Goal: Task Accomplishment & Management: Use online tool/utility

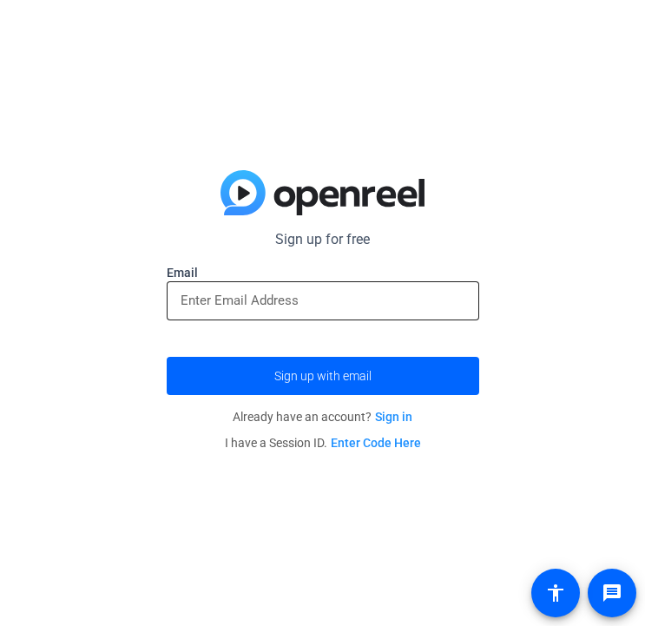
click at [242, 303] on input "email" at bounding box center [323, 300] width 285 height 21
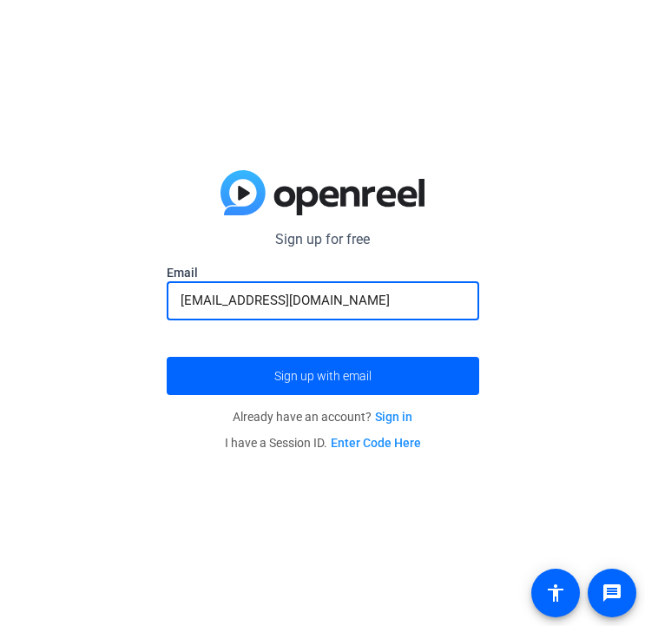
type input "[EMAIL_ADDRESS][DOMAIN_NAME]"
click at [322, 375] on button "Sign up with email" at bounding box center [323, 376] width 313 height 38
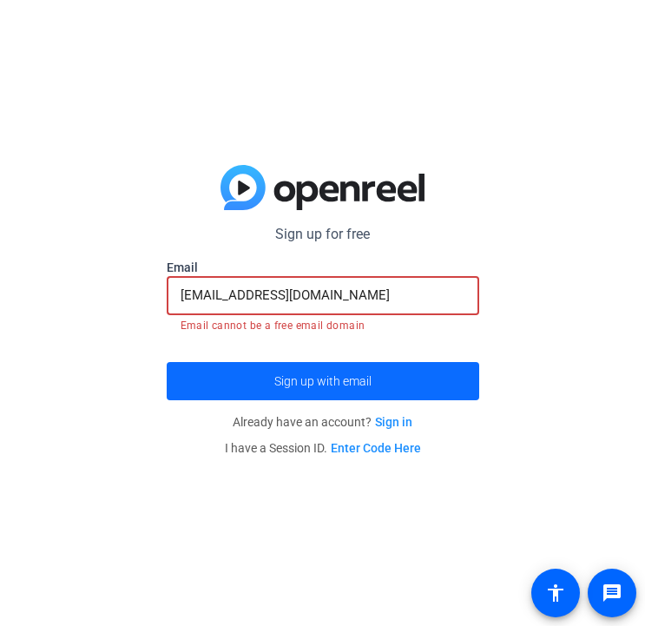
click at [237, 380] on span "submit" at bounding box center [323, 381] width 313 height 42
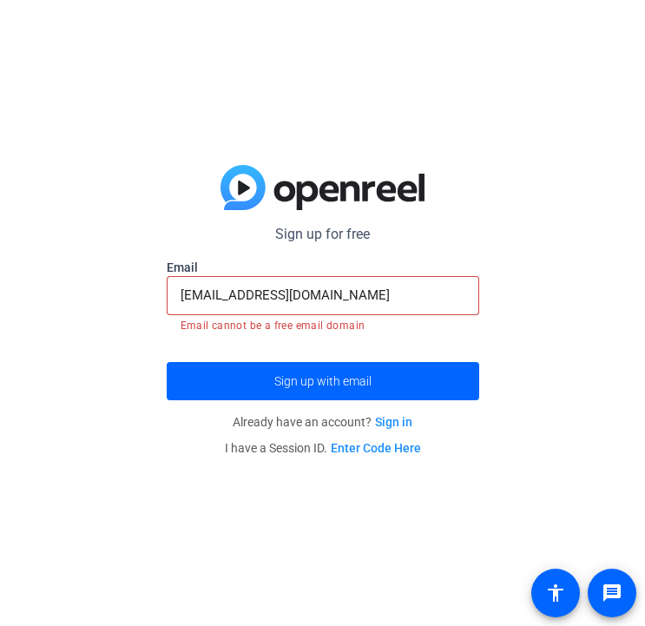
click at [389, 427] on link "Sign in" at bounding box center [393, 422] width 37 height 14
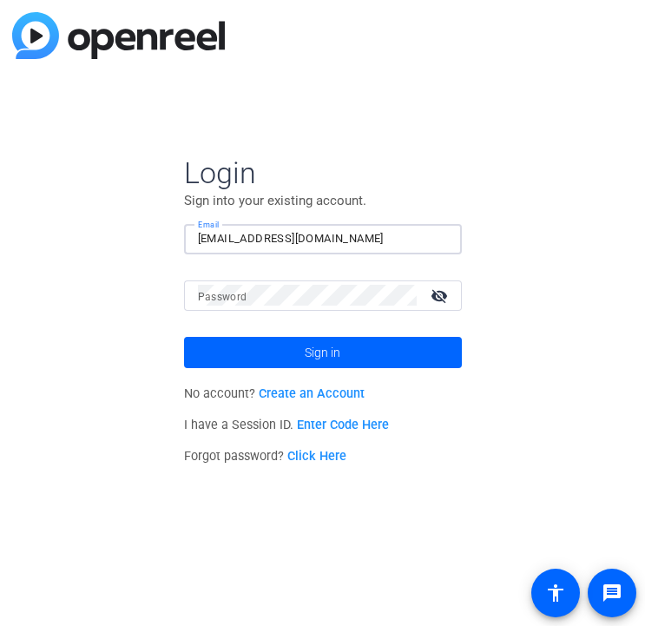
type input "[EMAIL_ADDRESS][DOMAIN_NAME]"
click at [354, 392] on link "Create an Account" at bounding box center [312, 393] width 106 height 15
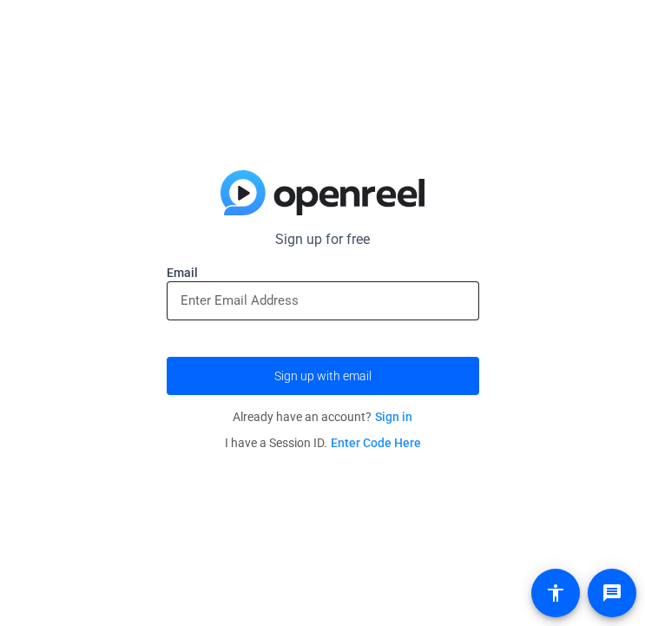
click at [276, 295] on input "email" at bounding box center [323, 300] width 285 height 21
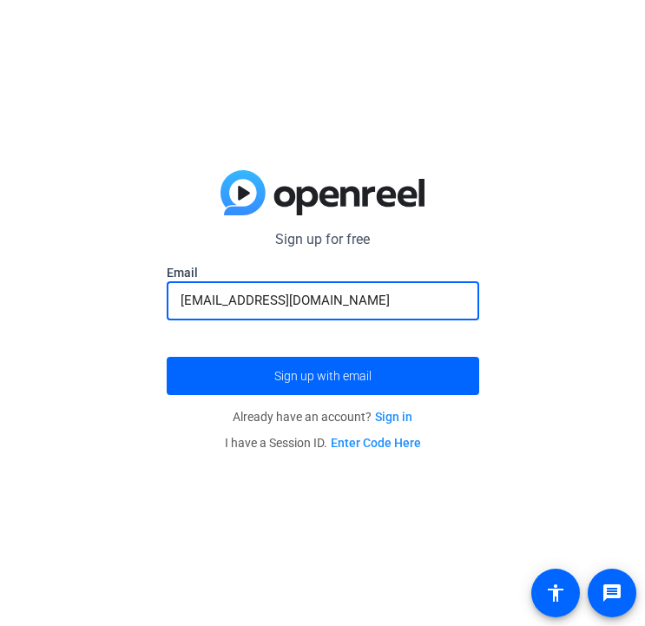
type input "[EMAIL_ADDRESS][DOMAIN_NAME]"
click at [322, 375] on button "Sign up with email" at bounding box center [323, 376] width 313 height 38
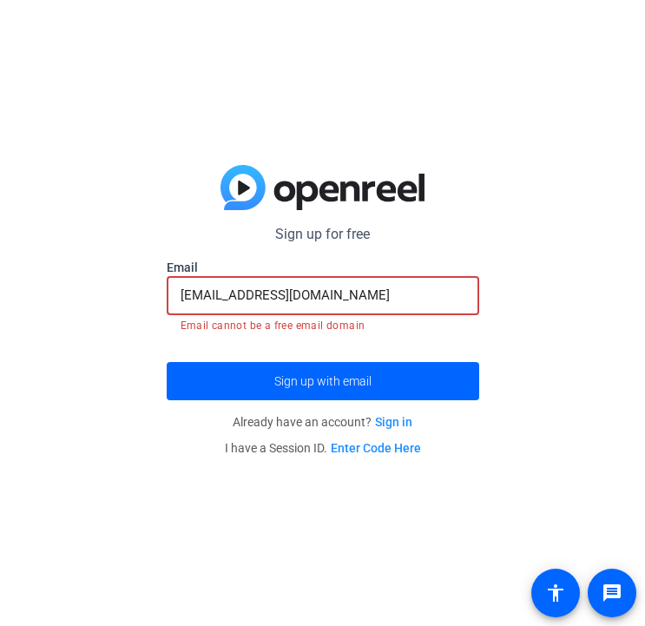
click at [388, 421] on link "Sign in" at bounding box center [393, 422] width 37 height 14
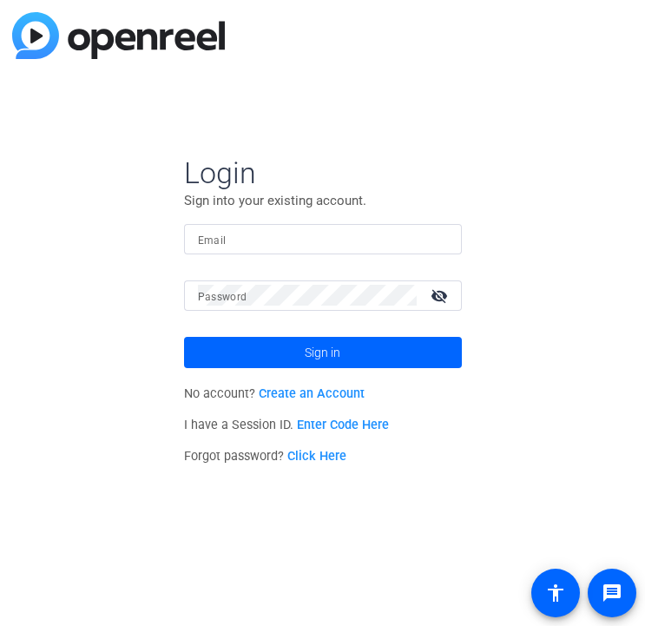
click at [316, 461] on link "Click Here" at bounding box center [316, 456] width 59 height 15
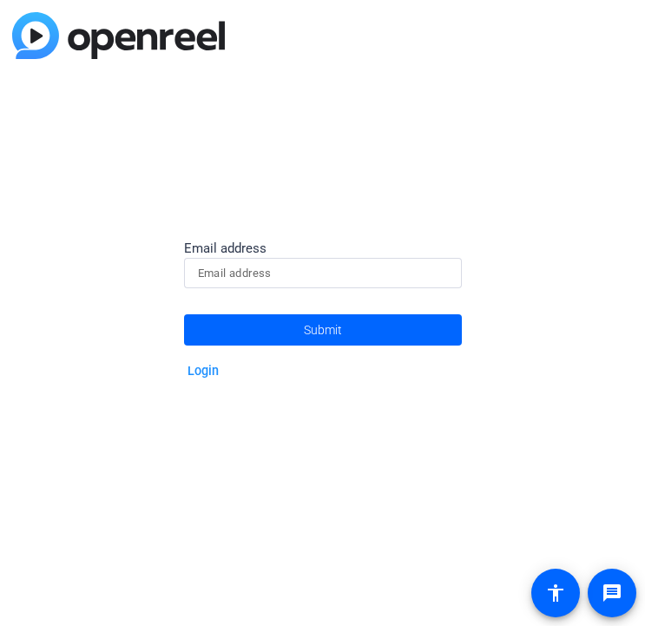
click at [282, 269] on input at bounding box center [323, 273] width 250 height 21
type input "[EMAIL_ADDRESS][DOMAIN_NAME]"
click at [322, 330] on button "Submit" at bounding box center [323, 329] width 278 height 31
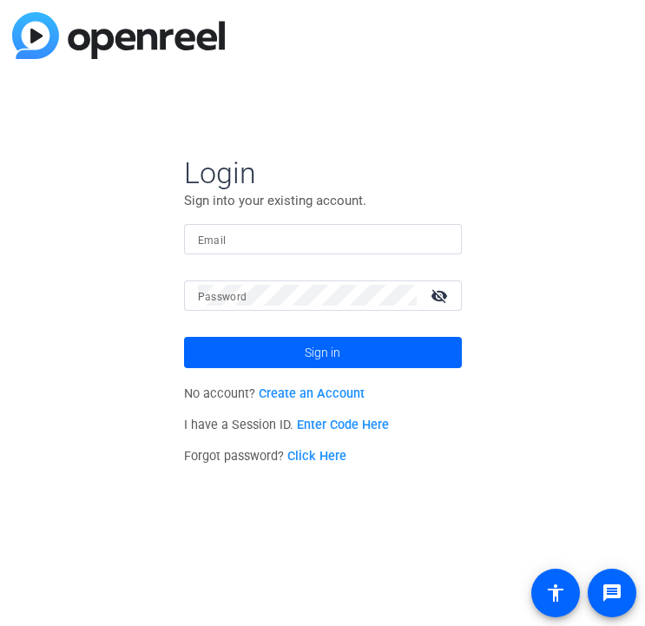
click at [275, 399] on link "Create an Account" at bounding box center [312, 393] width 106 height 15
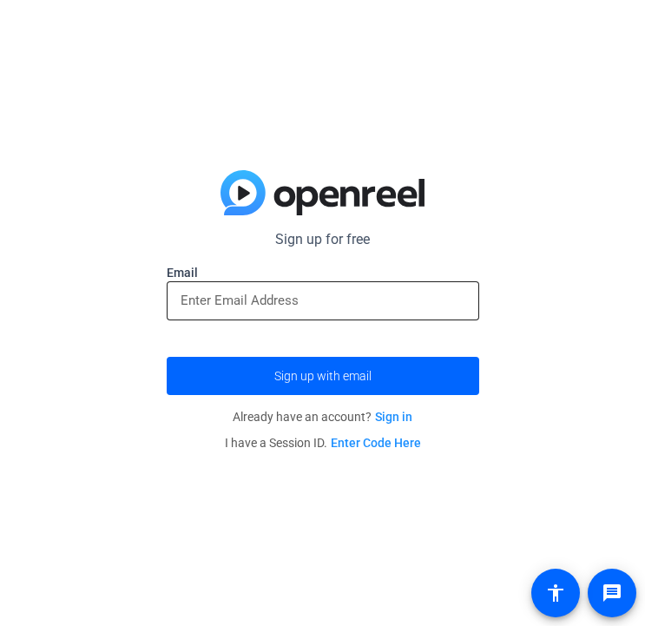
click at [241, 300] on input "email" at bounding box center [323, 300] width 285 height 21
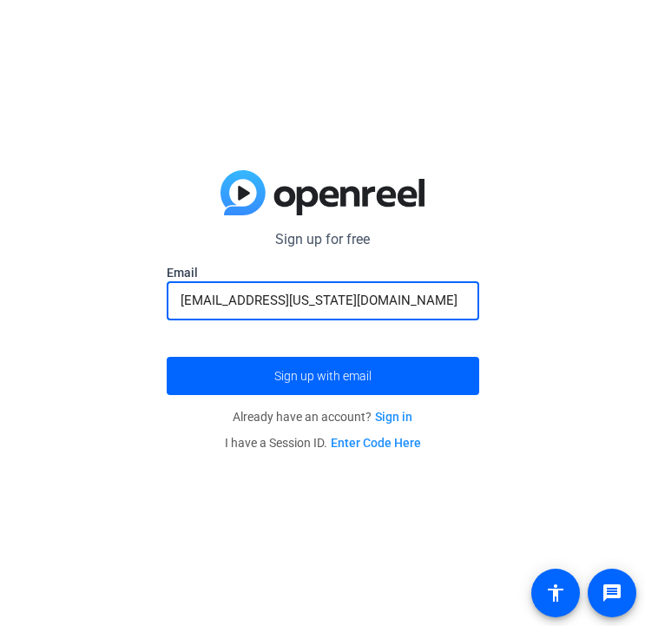
type input "[EMAIL_ADDRESS][US_STATE][DOMAIN_NAME]"
click at [322, 375] on button "Sign up with email" at bounding box center [323, 376] width 313 height 38
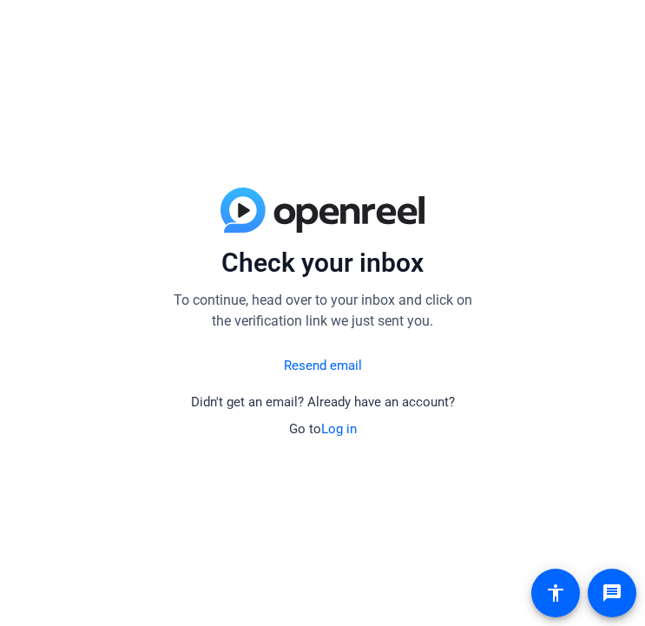
click at [338, 428] on link "Log in" at bounding box center [339, 429] width 36 height 16
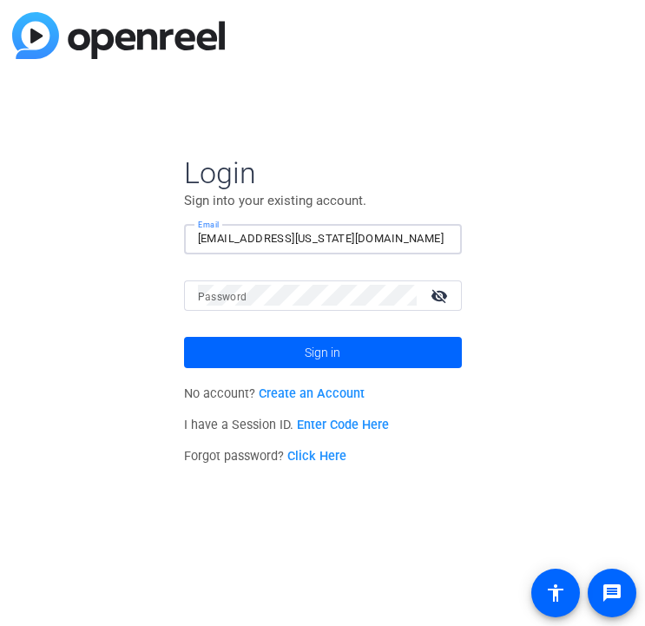
type input "[EMAIL_ADDRESS][US_STATE][DOMAIN_NAME]"
click at [322, 352] on button "Sign in" at bounding box center [323, 352] width 278 height 31
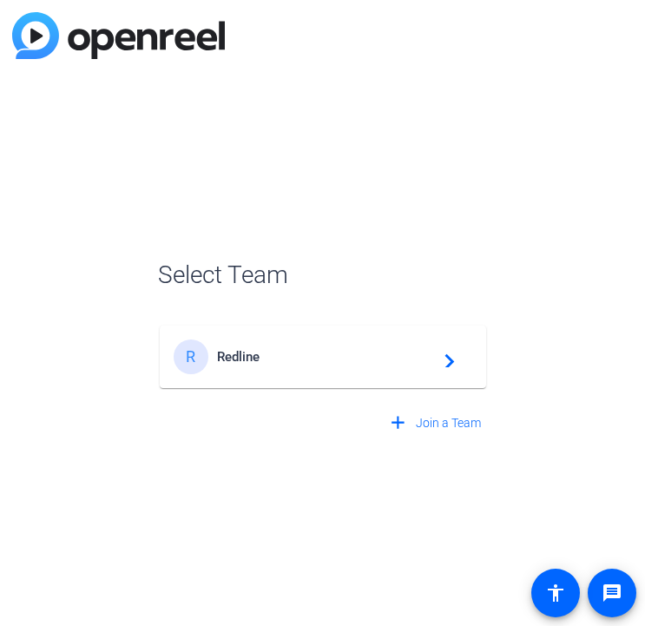
click at [327, 364] on span "Redline" at bounding box center [325, 357] width 217 height 16
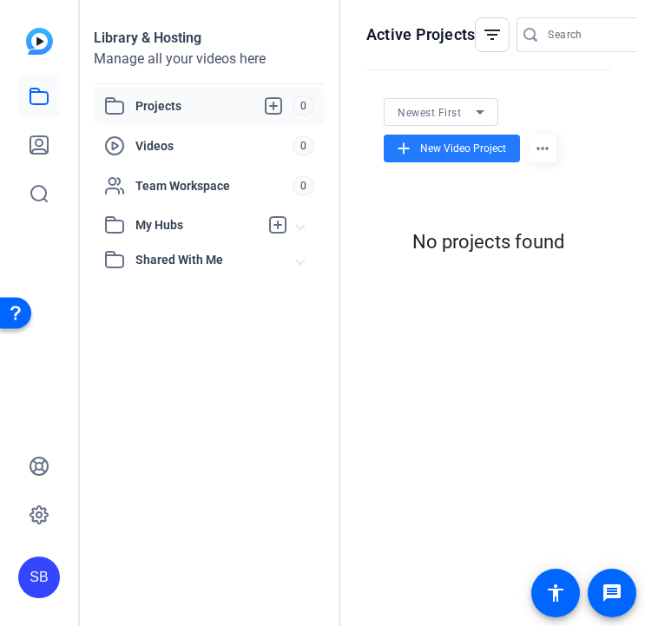
click at [439, 155] on span "New Video Project" at bounding box center [463, 149] width 86 height 16
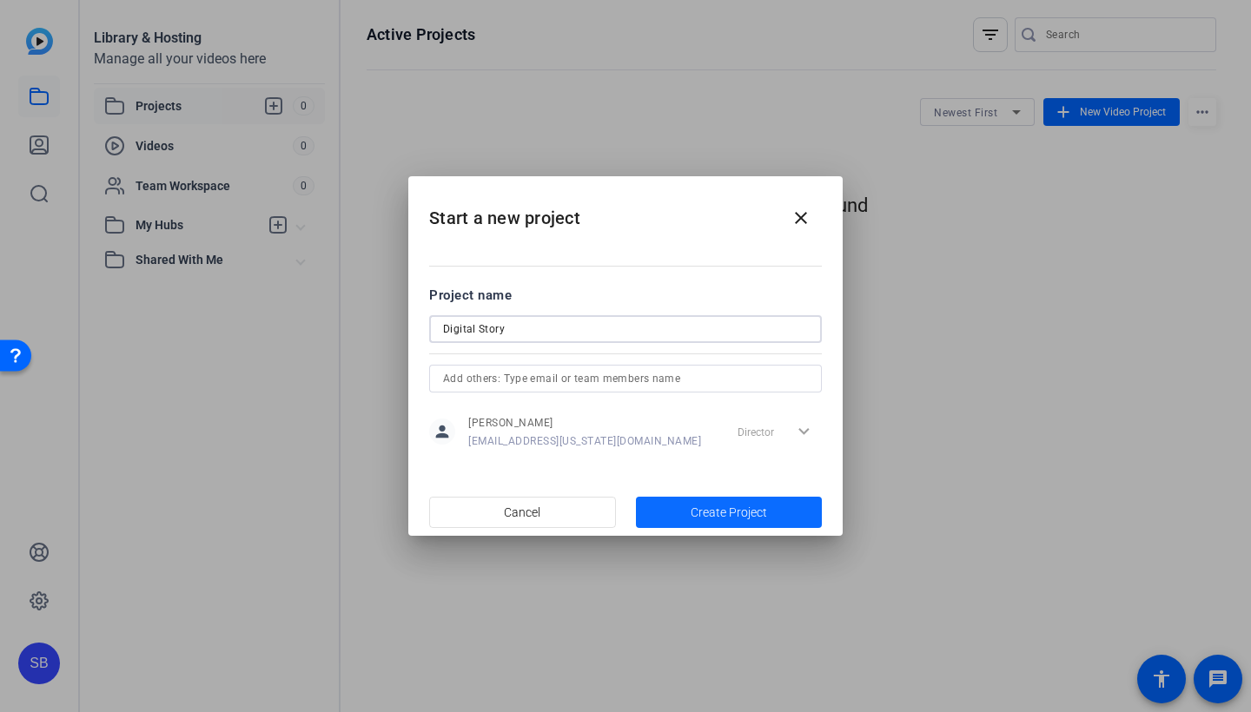
type input "Digital Story"
click at [644, 517] on span "Create Project" at bounding box center [728, 513] width 76 height 18
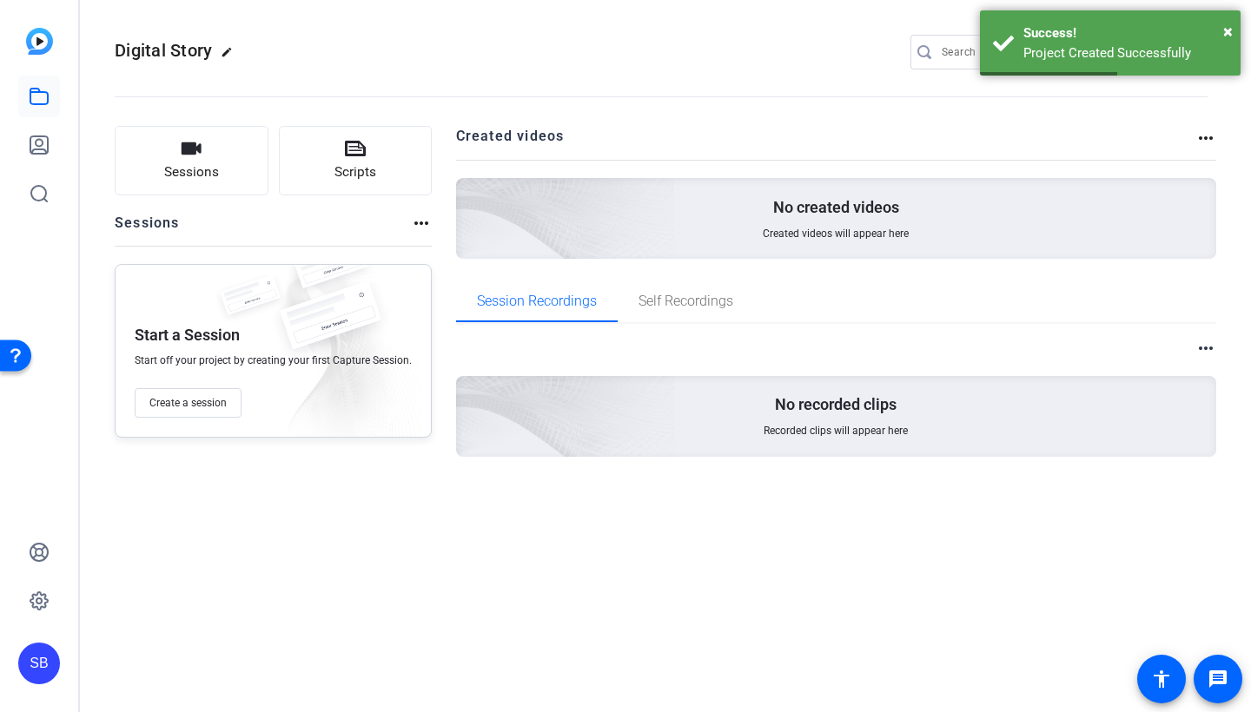
click at [644, 198] on p "No created videos" at bounding box center [836, 207] width 126 height 21
click at [644, 227] on span "Created videos will appear here" at bounding box center [836, 234] width 146 height 14
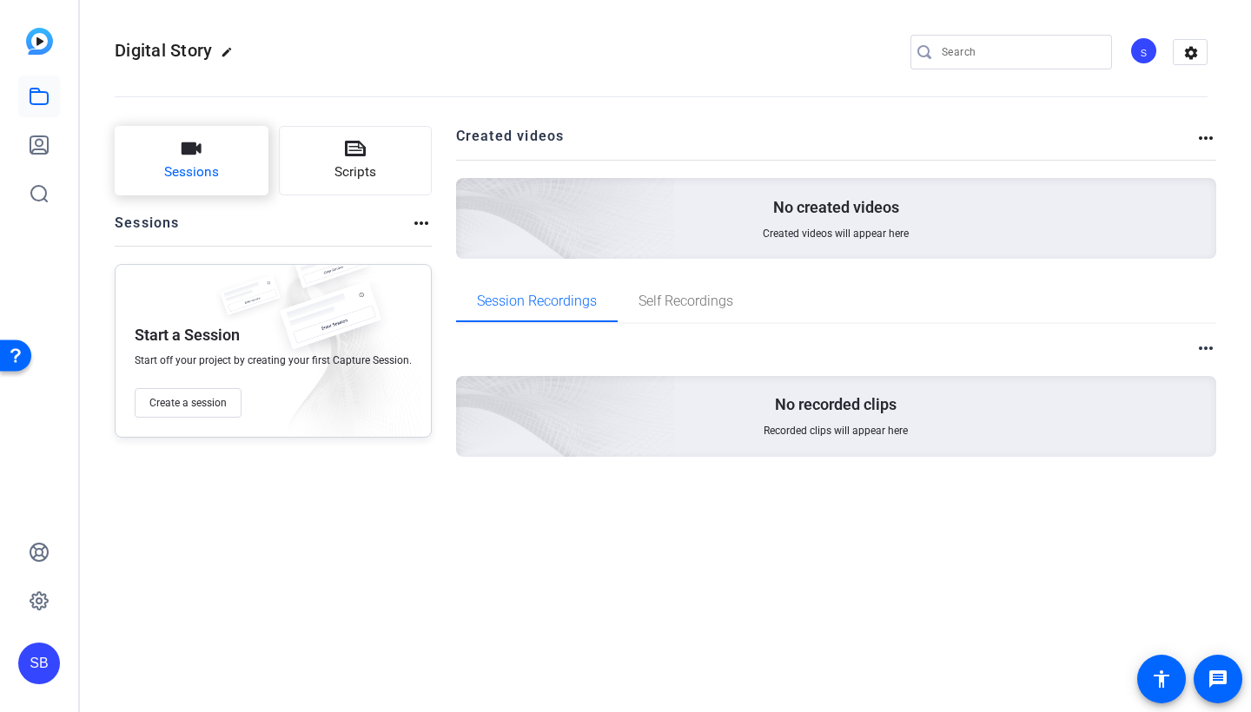
click at [204, 161] on button "Sessions" at bounding box center [192, 160] width 154 height 69
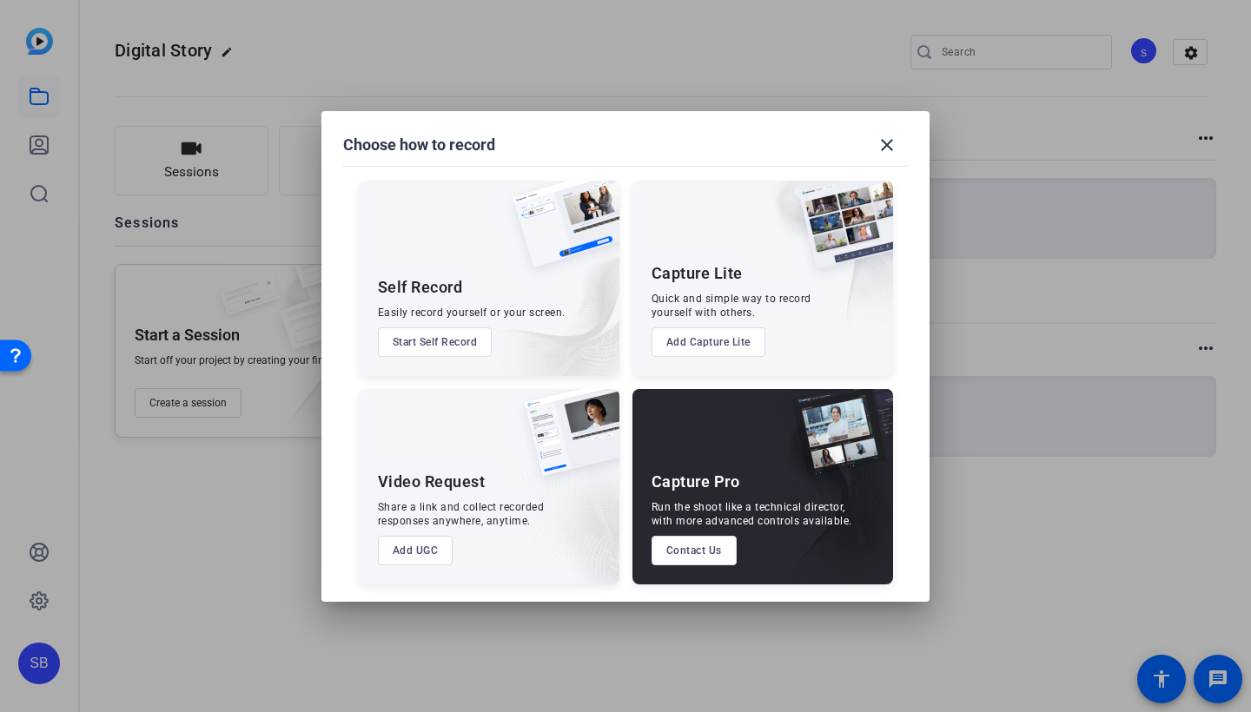
click at [457, 344] on button "Start Self Record" at bounding box center [435, 342] width 115 height 30
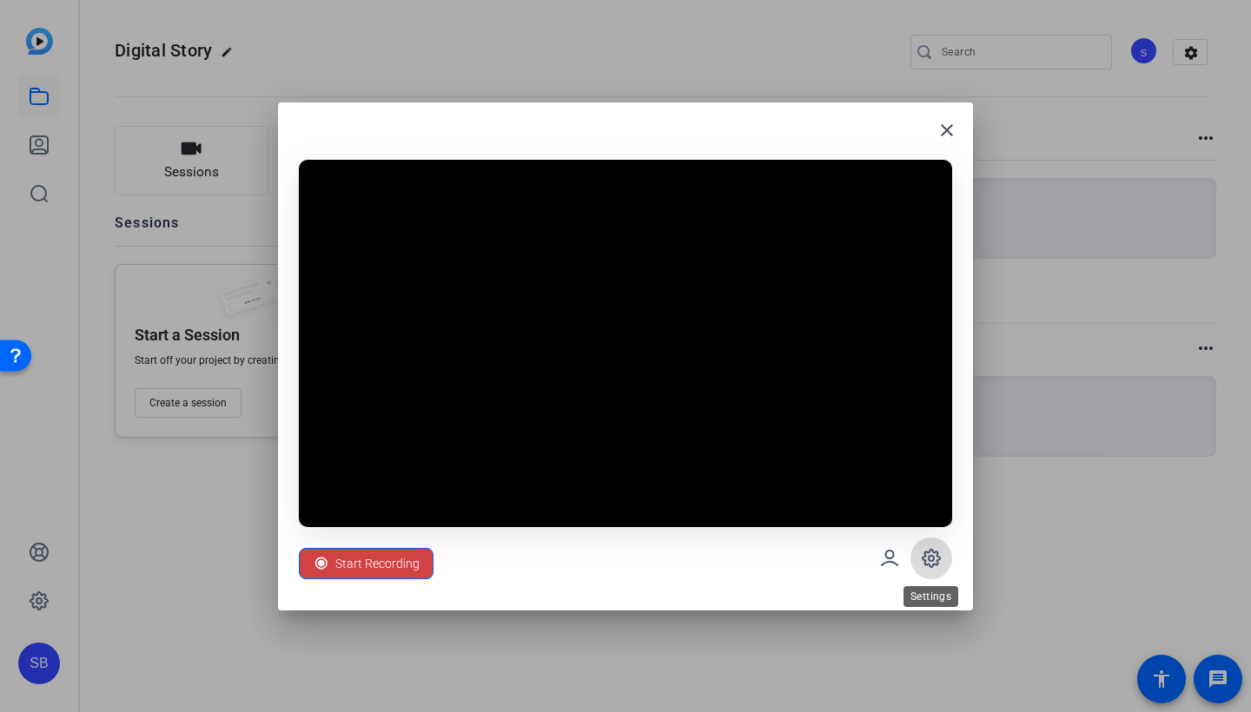
click at [644, 552] on icon at bounding box center [930, 558] width 17 height 17
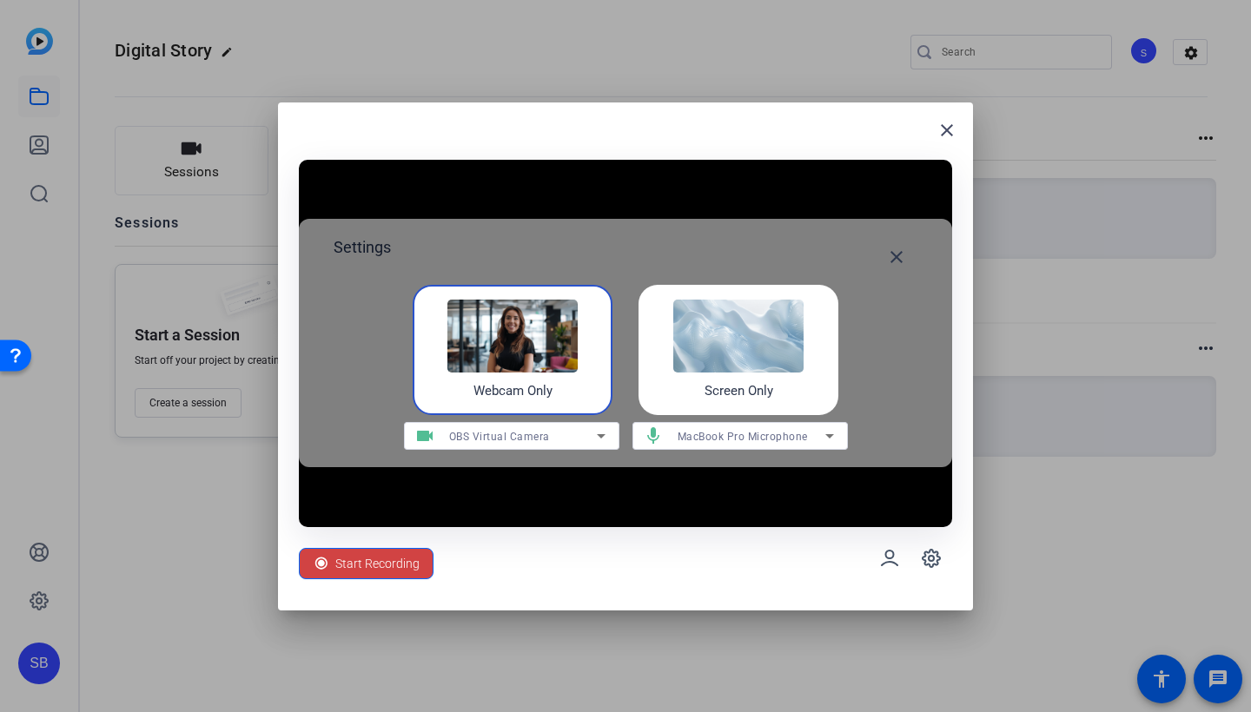
click at [558, 350] on img at bounding box center [512, 336] width 130 height 73
click at [600, 431] on icon at bounding box center [601, 436] width 21 height 21
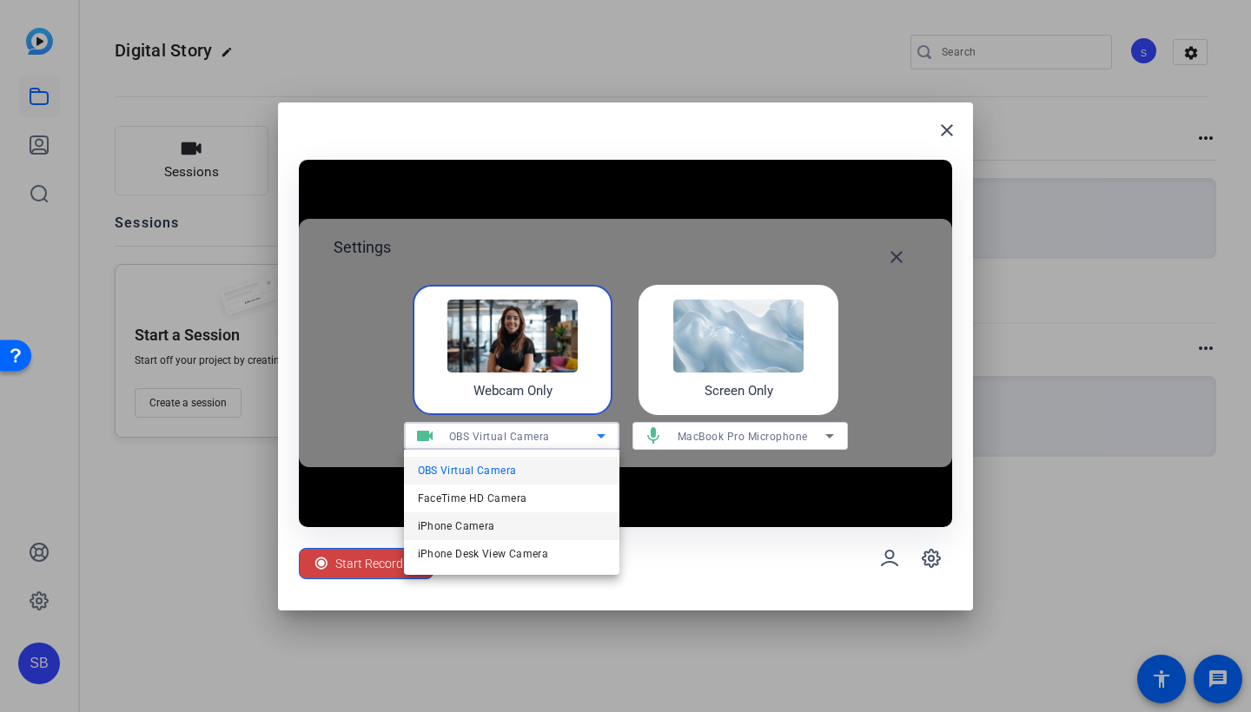
click at [505, 519] on mat-option "iPhone Camera" at bounding box center [511, 526] width 215 height 28
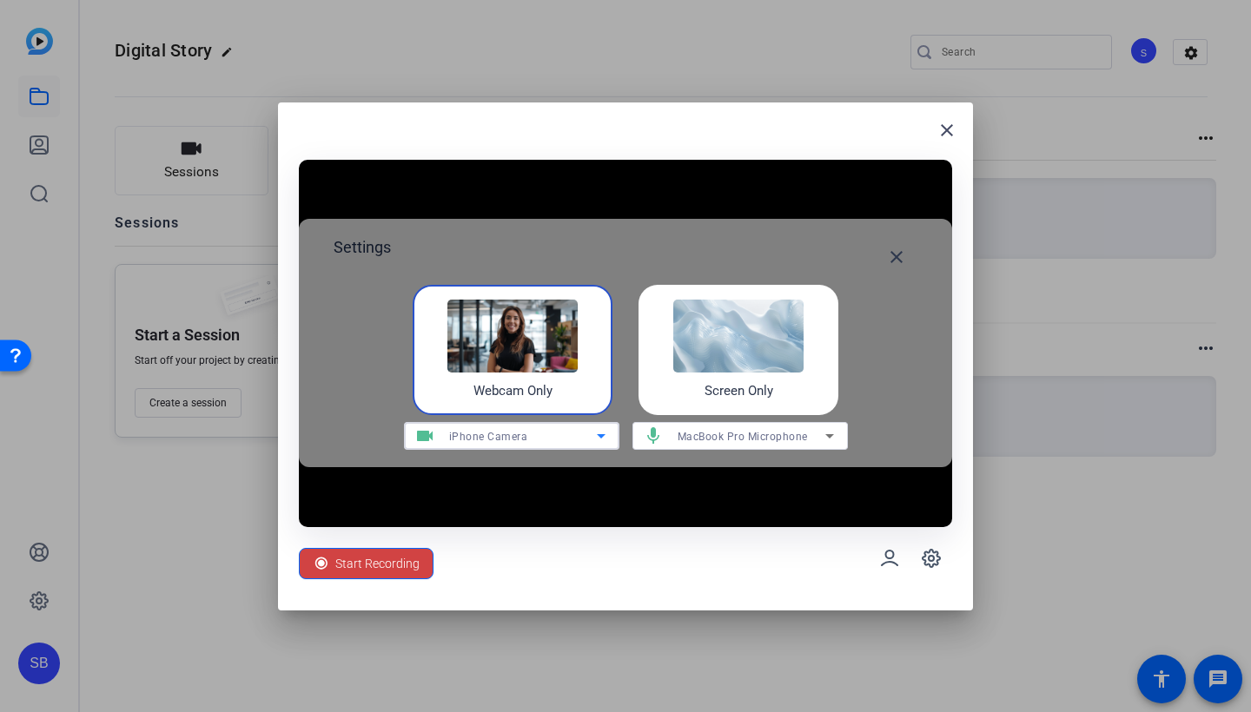
click at [593, 510] on video at bounding box center [625, 343] width 653 height 367
click at [644, 317] on div "Webcam Only Screen Only" at bounding box center [625, 350] width 584 height 130
click at [644, 435] on span "MacBook Pro Microphone" at bounding box center [742, 437] width 130 height 12
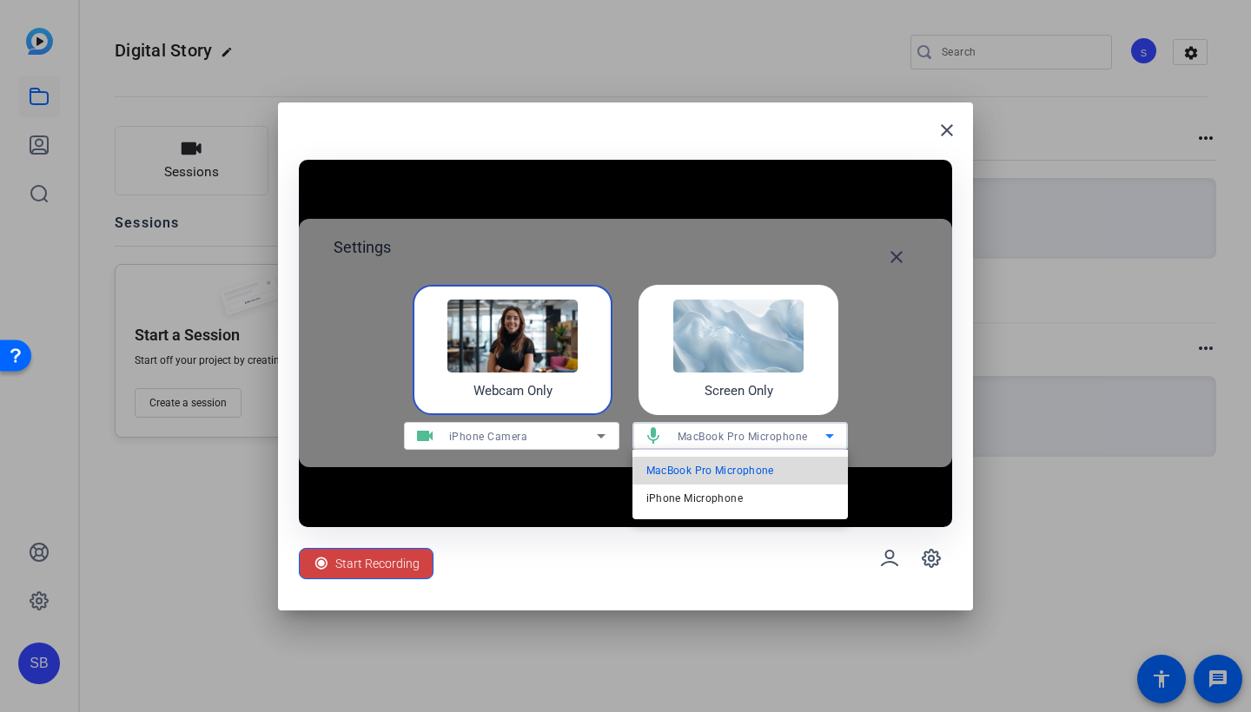
click at [644, 467] on span "MacBook Pro Microphone" at bounding box center [710, 470] width 128 height 21
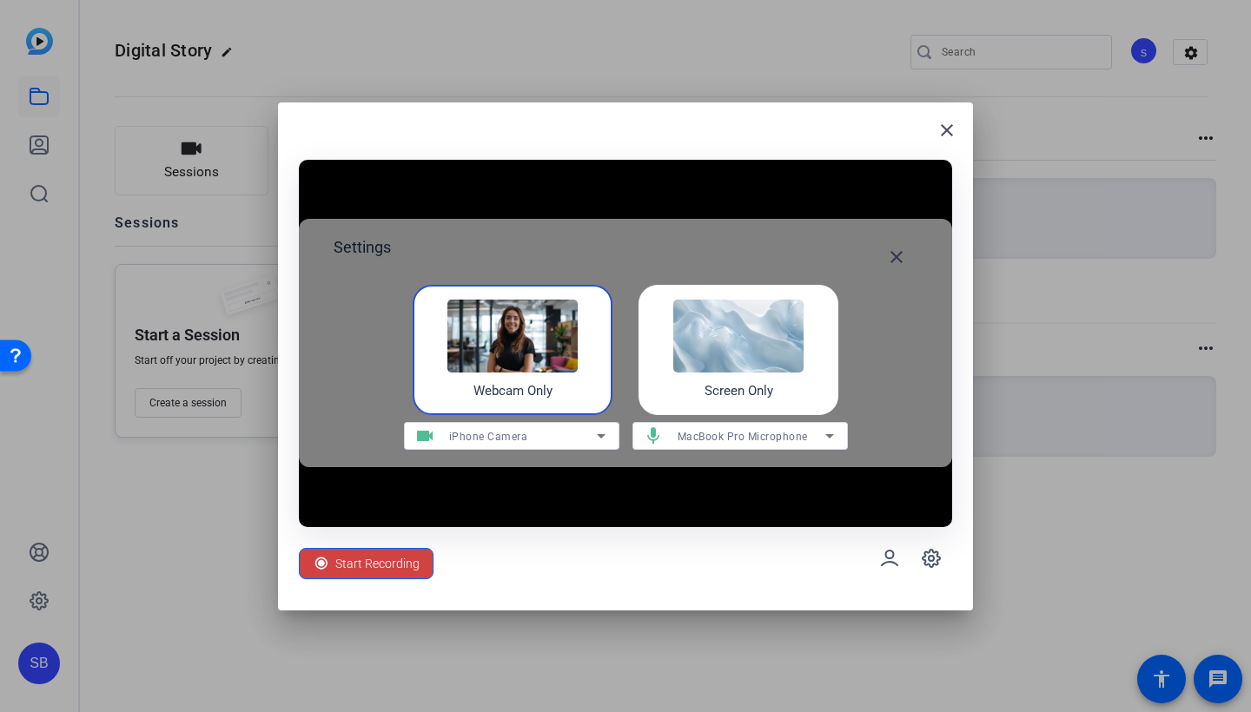
click at [491, 535] on div "Start Recording" at bounding box center [625, 558] width 653 height 63
click at [553, 348] on img at bounding box center [512, 336] width 130 height 73
click at [644, 330] on img at bounding box center [738, 336] width 130 height 73
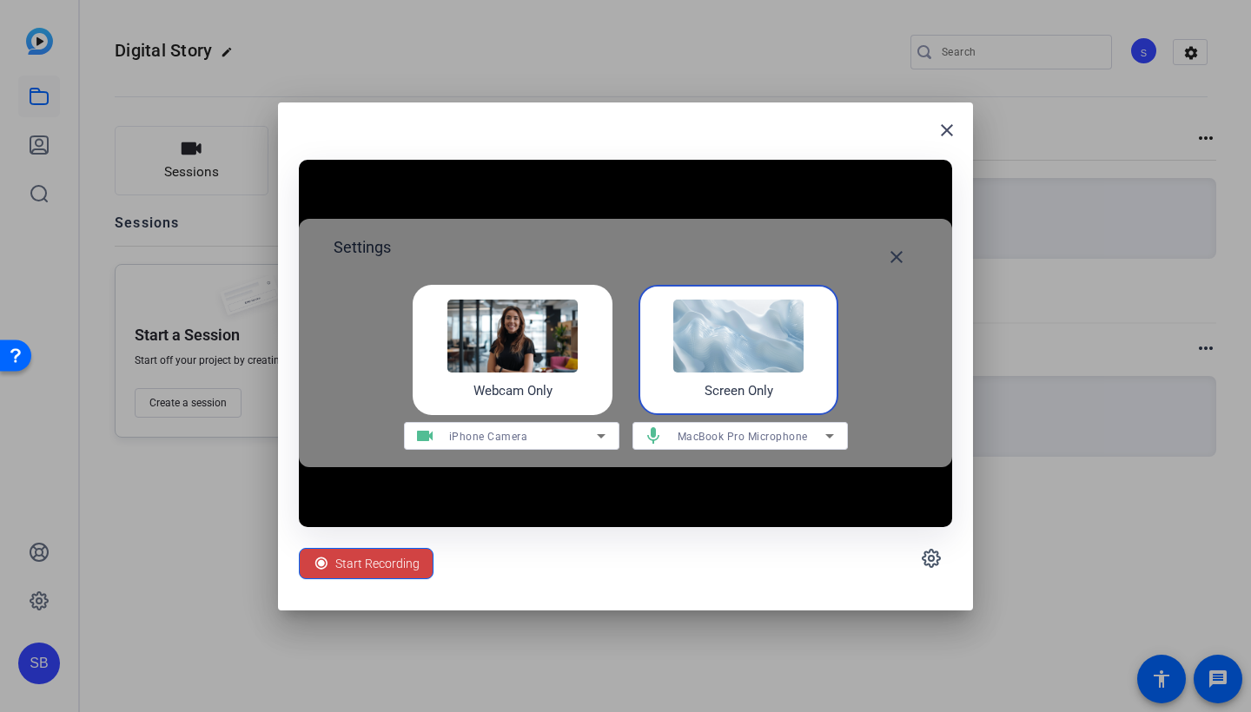
drag, startPoint x: 718, startPoint y: 330, endPoint x: 566, endPoint y: 357, distance: 154.3
click at [566, 357] on img at bounding box center [512, 336] width 130 height 73
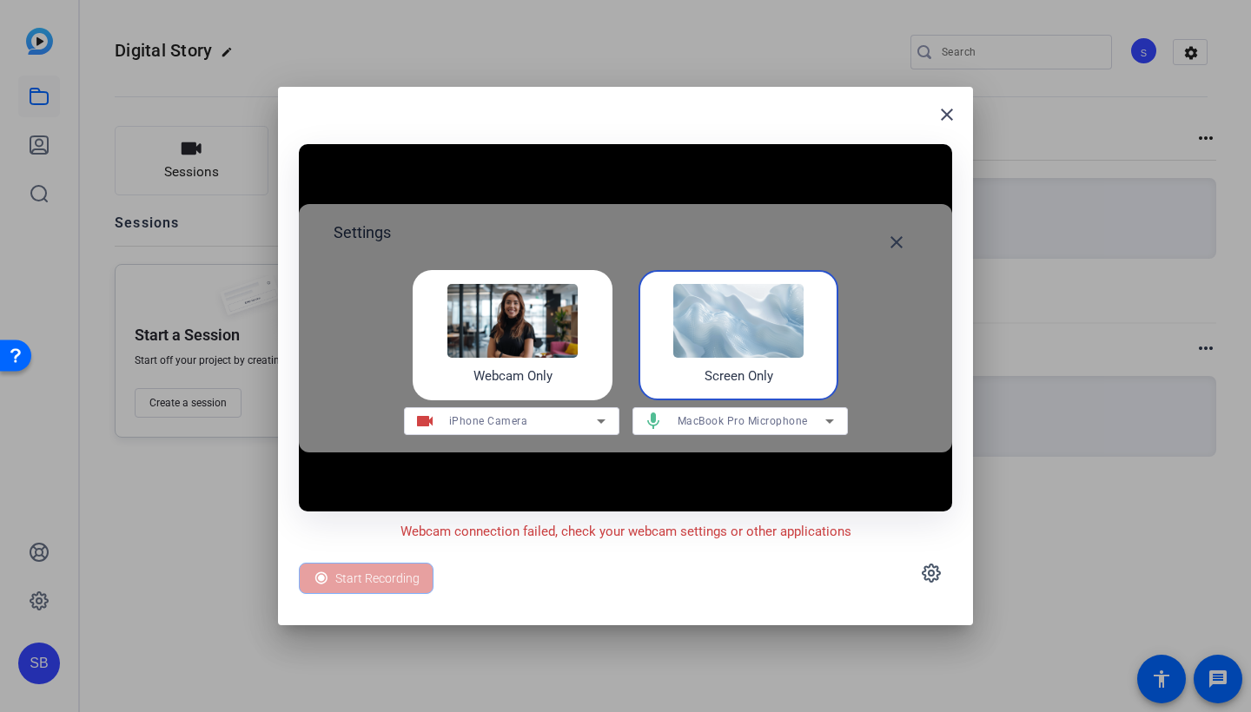
click at [501, 353] on img at bounding box center [512, 320] width 130 height 73
click at [505, 376] on h4 "Webcam Only" at bounding box center [512, 376] width 79 height 20
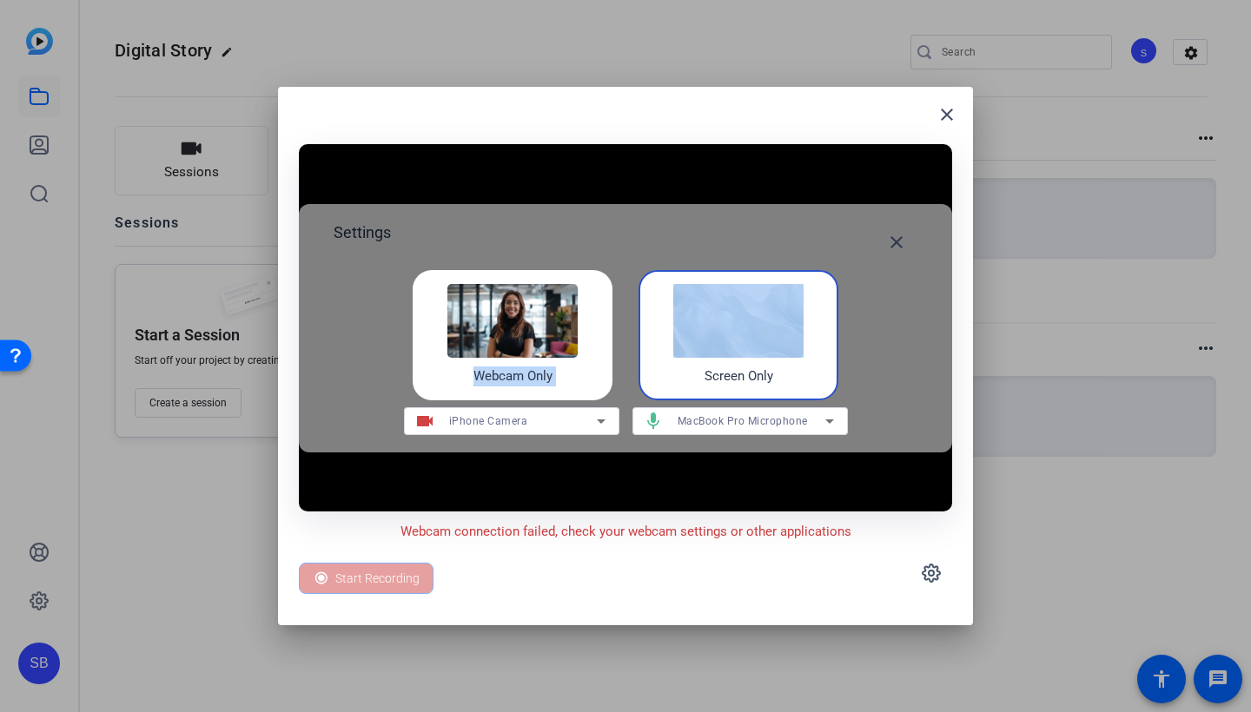
click at [505, 376] on h4 "Webcam Only" at bounding box center [512, 376] width 79 height 20
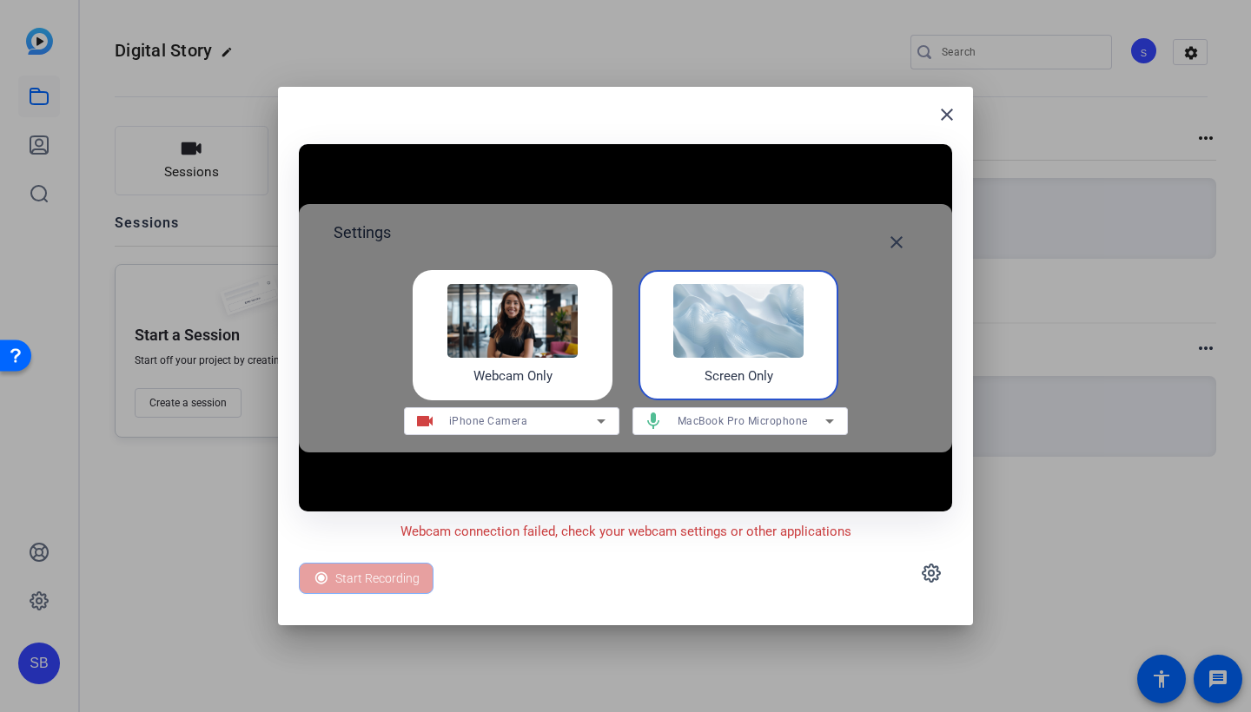
click at [548, 373] on h4 "Webcam Only" at bounding box center [512, 376] width 79 height 20
click at [644, 346] on img at bounding box center [738, 320] width 130 height 73
click at [547, 367] on h4 "Webcam Only" at bounding box center [512, 376] width 79 height 20
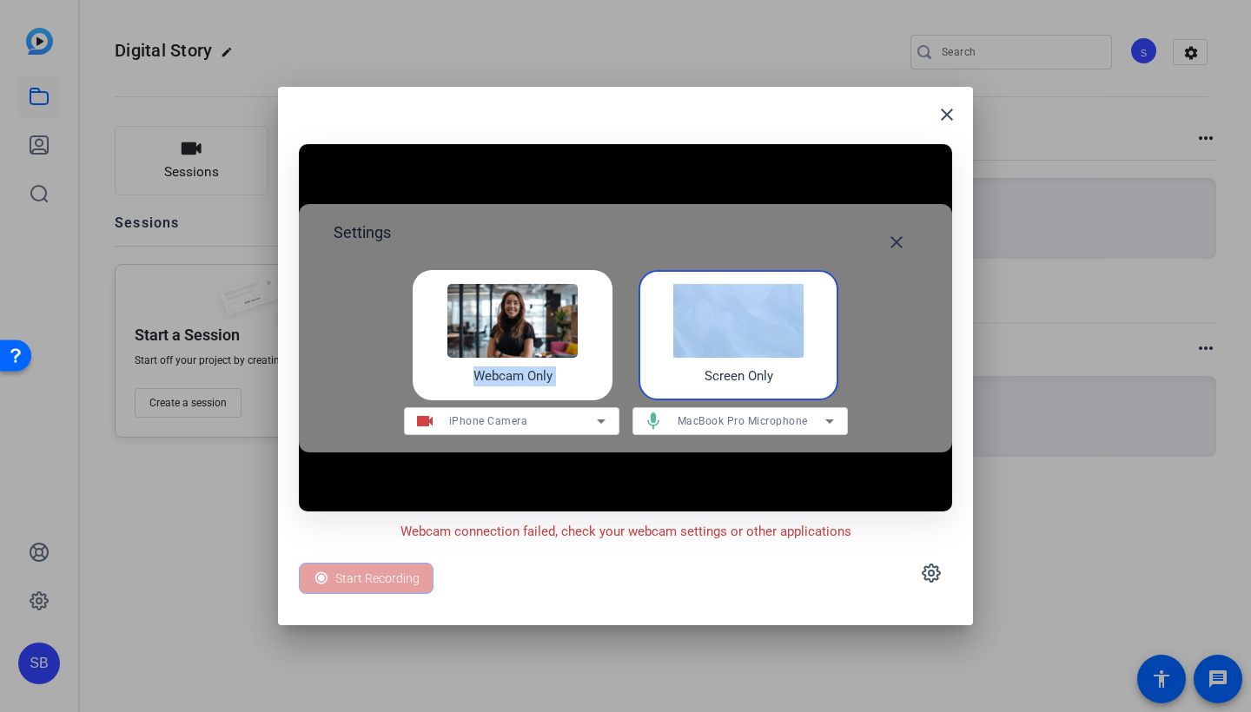
click at [547, 367] on h4 "Webcam Only" at bounding box center [512, 376] width 79 height 20
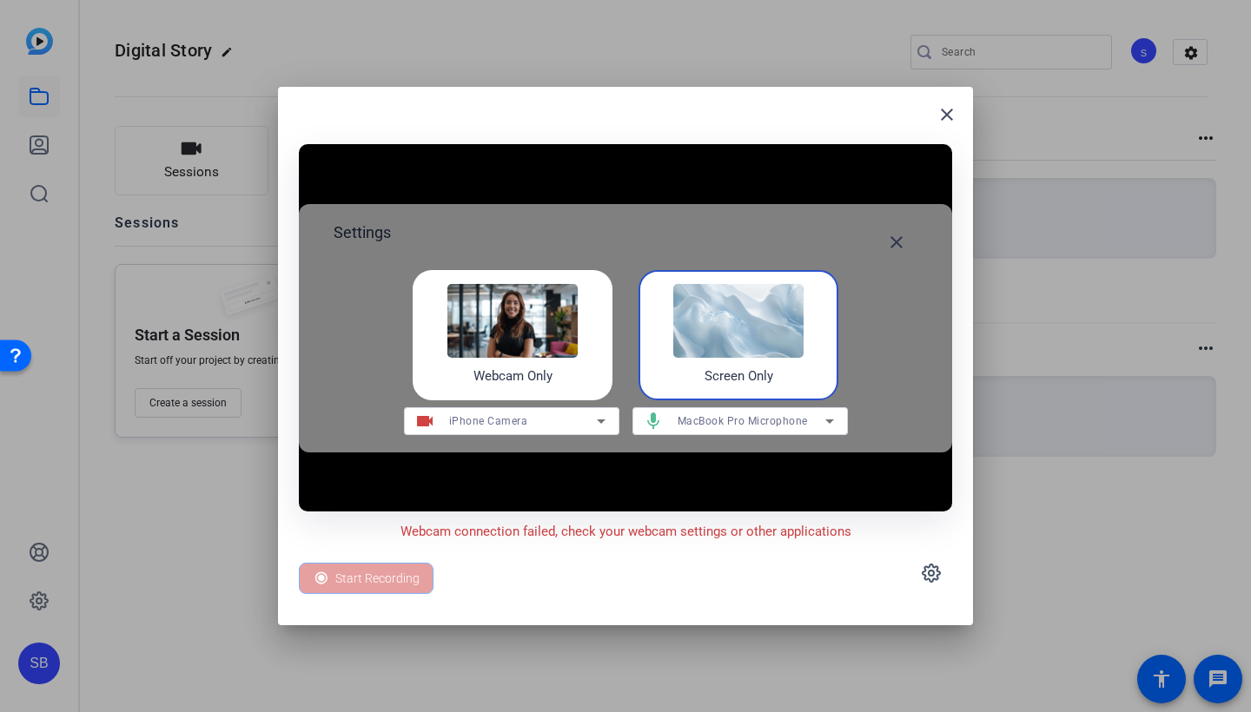
click at [565, 421] on div "iPhone Camera" at bounding box center [523, 421] width 148 height 22
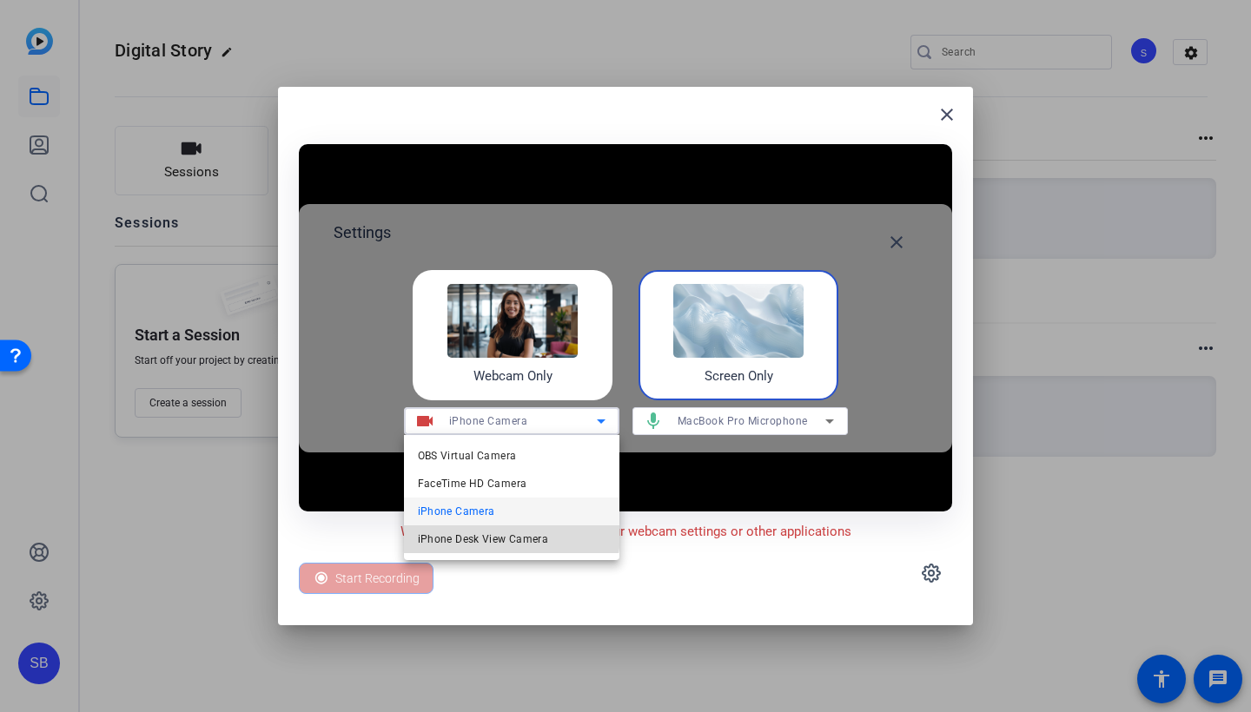
click at [478, 532] on span "iPhone Desk View Camera" at bounding box center [483, 539] width 131 height 21
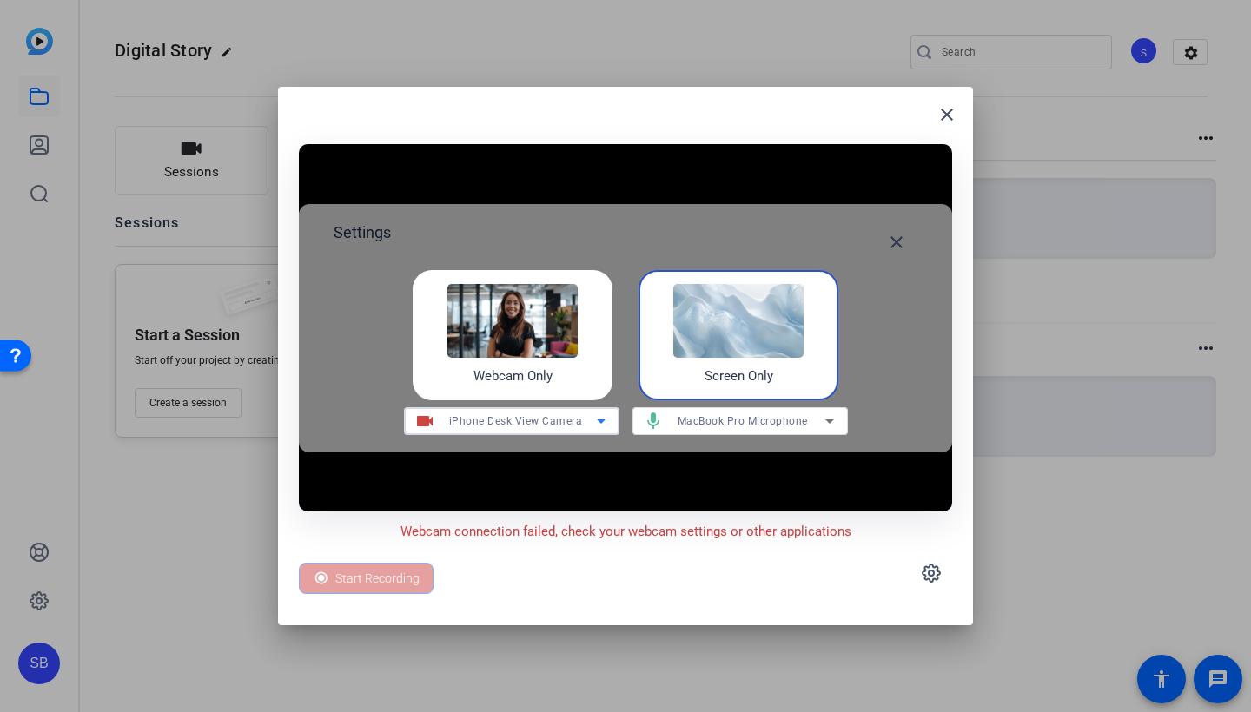
click at [549, 416] on span "iPhone Desk View Camera" at bounding box center [516, 421] width 134 height 12
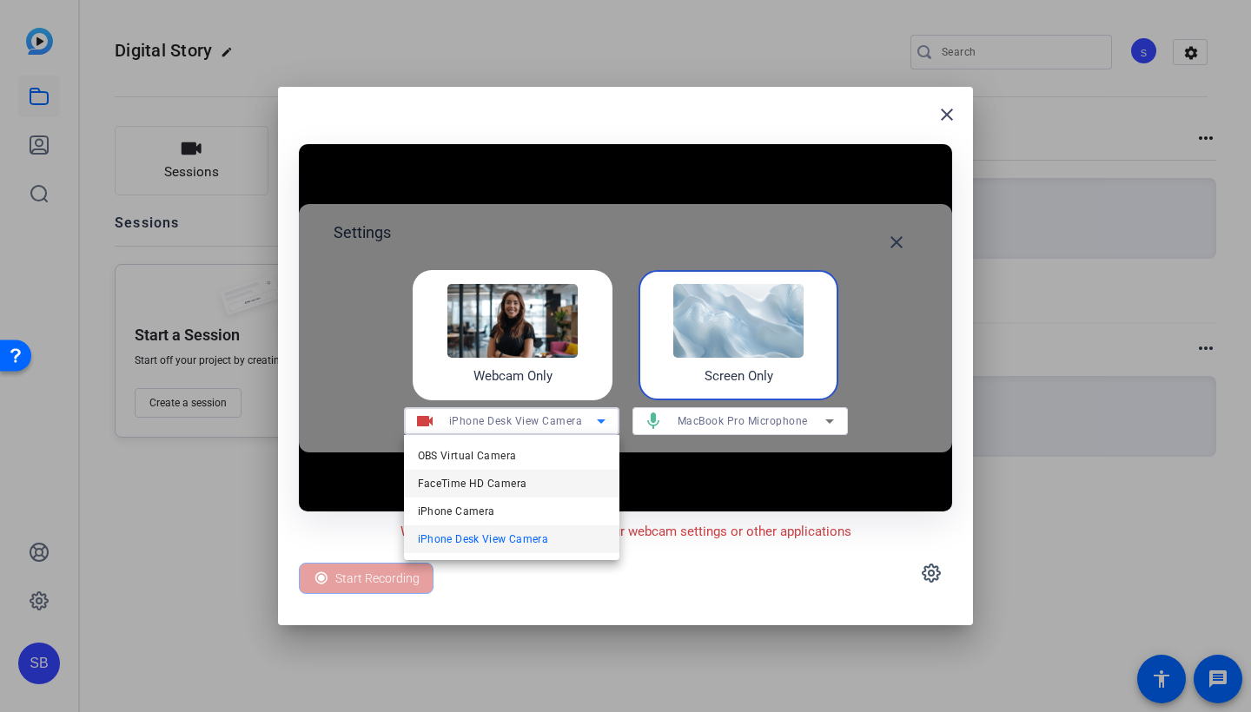
click at [510, 481] on span "FaceTime HD Camera" at bounding box center [472, 483] width 109 height 21
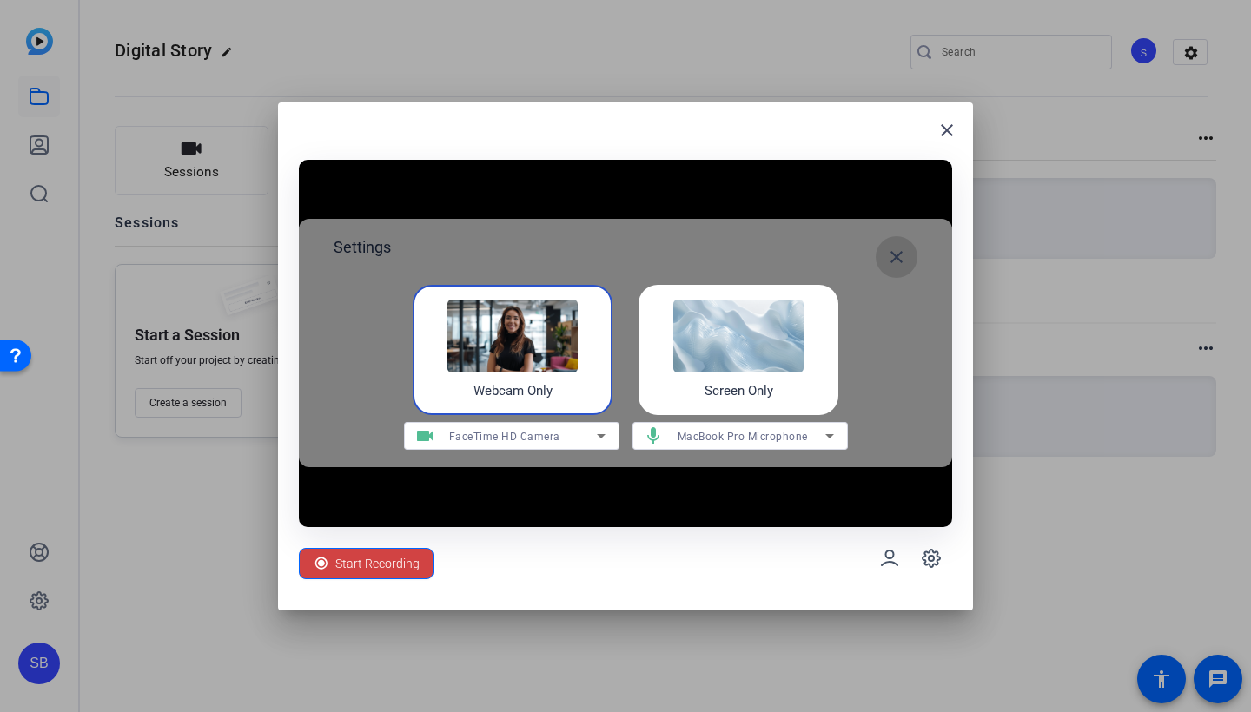
click at [644, 254] on mat-icon "close" at bounding box center [896, 257] width 21 height 21
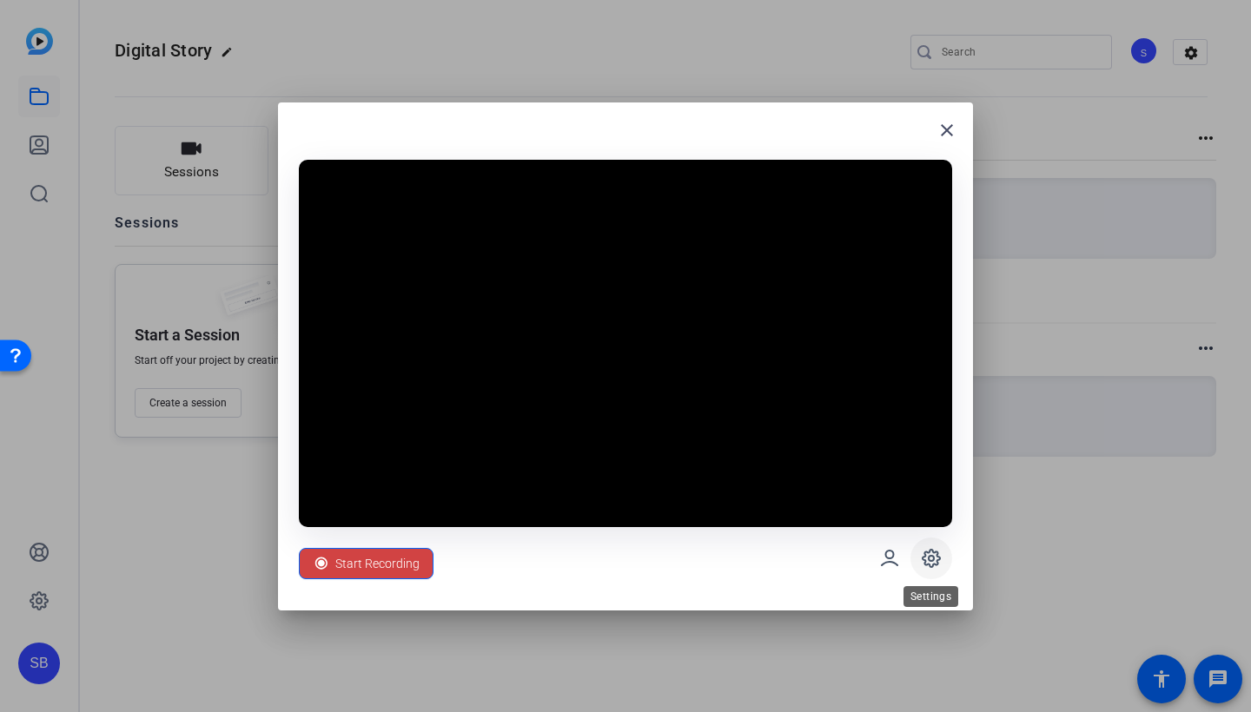
click at [644, 556] on icon at bounding box center [931, 558] width 21 height 21
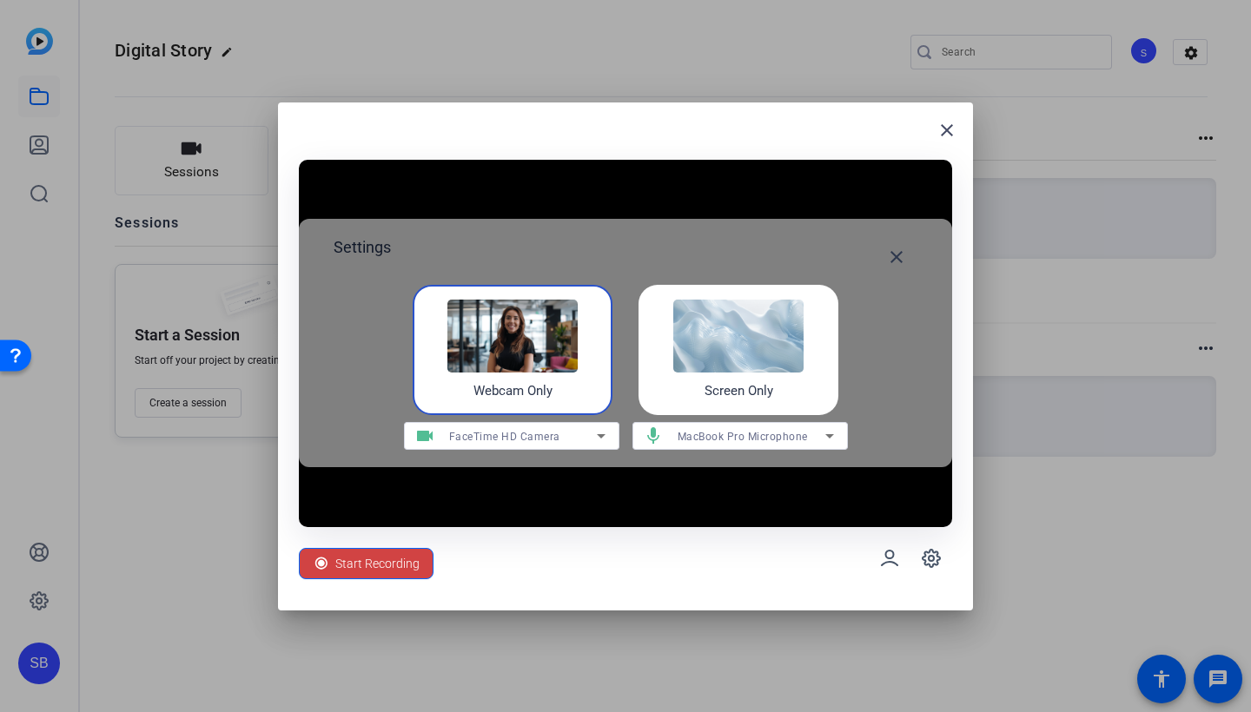
click at [609, 487] on video at bounding box center [625, 343] width 653 height 367
click at [644, 260] on mat-icon "close" at bounding box center [896, 257] width 21 height 21
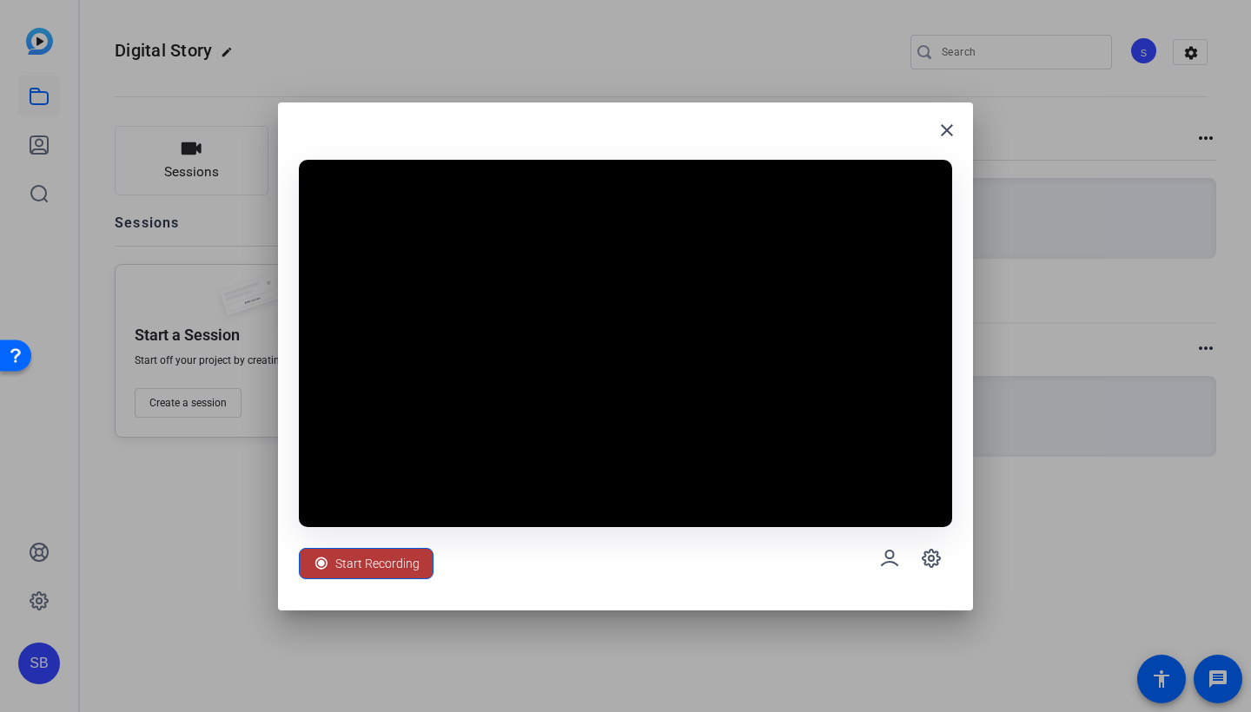
click at [363, 561] on span "Start Recording" at bounding box center [377, 563] width 84 height 33
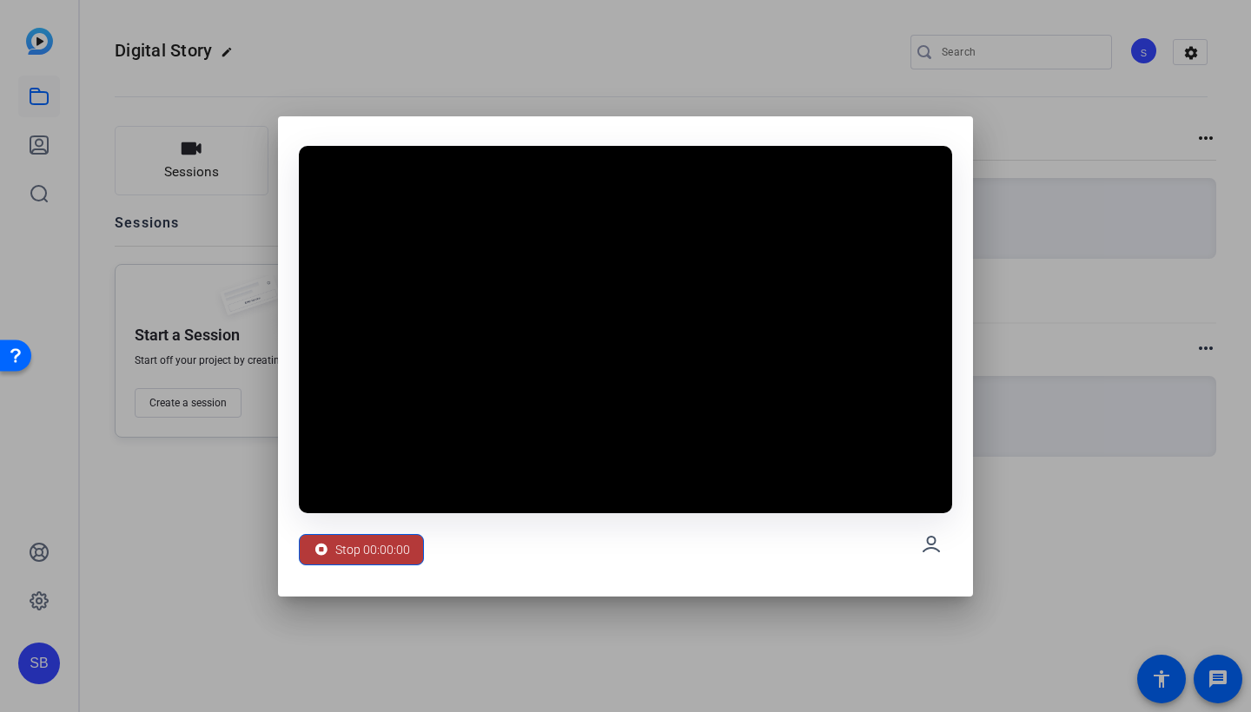
click at [368, 553] on span "Stop 00:00:00" at bounding box center [372, 549] width 75 height 33
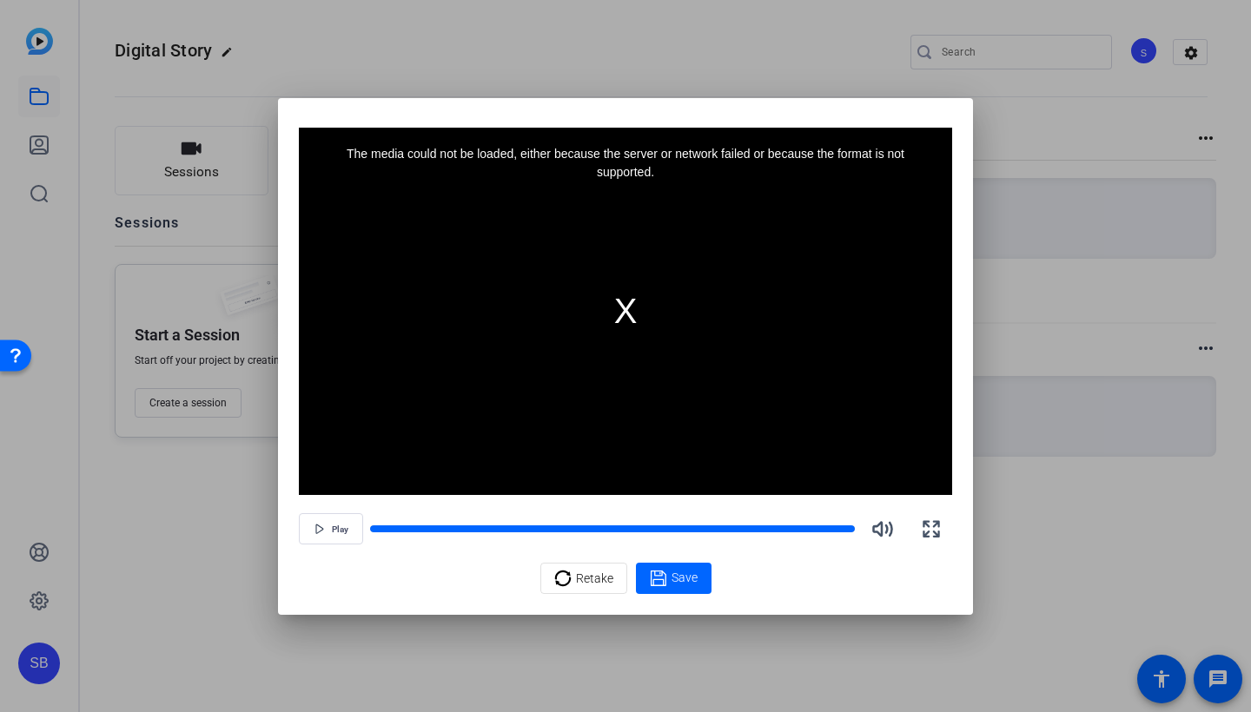
click at [632, 316] on div "The media could not be loaded, either because the server or network failed or b…" at bounding box center [625, 311] width 653 height 367
click at [629, 309] on div "The media could not be loaded, either because the server or network failed or b…" at bounding box center [625, 311] width 653 height 367
click at [615, 313] on div "The media could not be loaded, either because the server or network failed or b…" at bounding box center [625, 311] width 653 height 367
click at [574, 579] on div "Retake" at bounding box center [583, 578] width 59 height 33
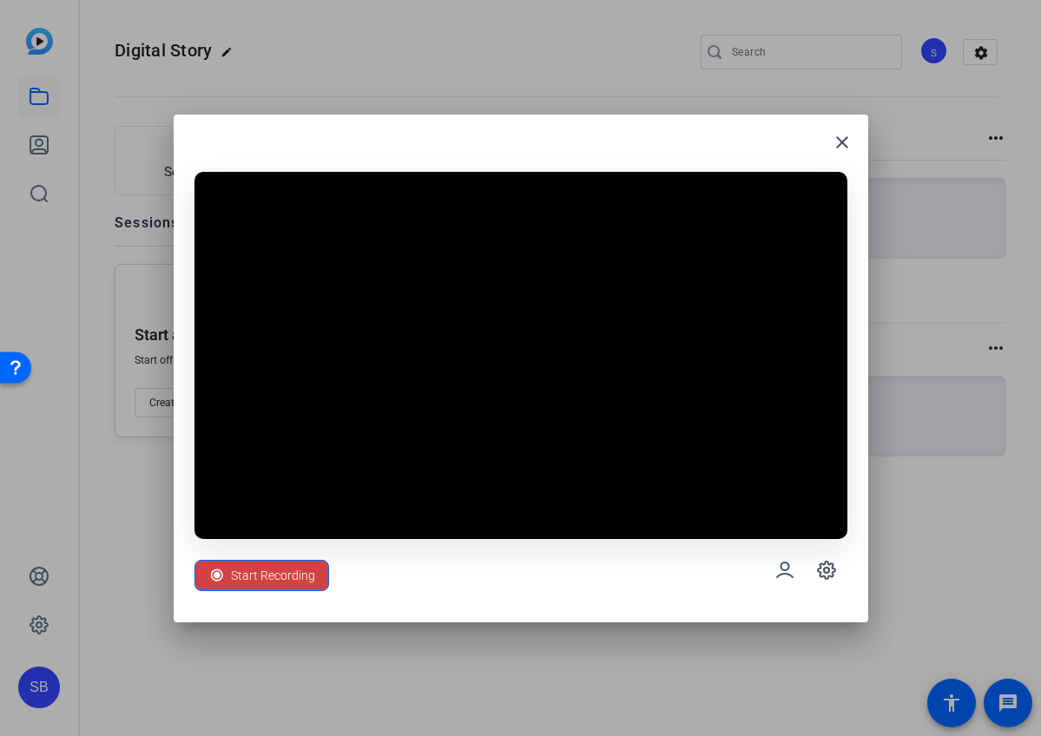
click at [87, 116] on div at bounding box center [520, 368] width 1041 height 736
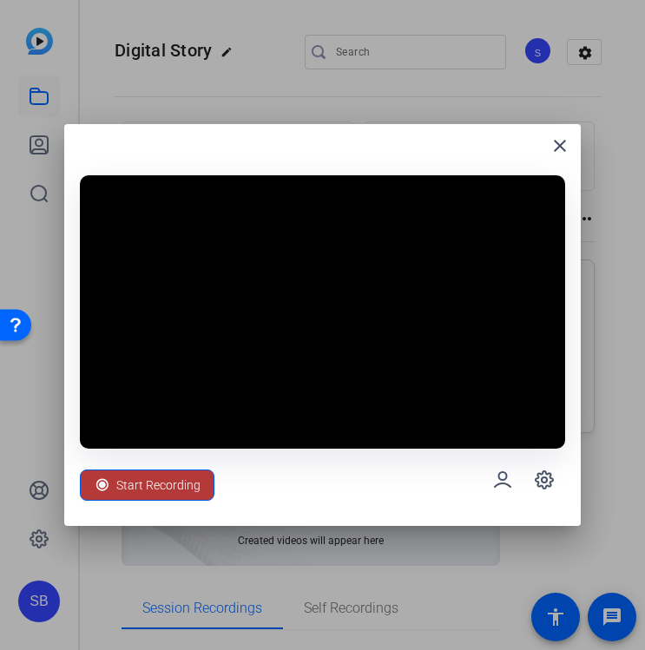
click at [173, 478] on span "Start Recording" at bounding box center [158, 485] width 84 height 33
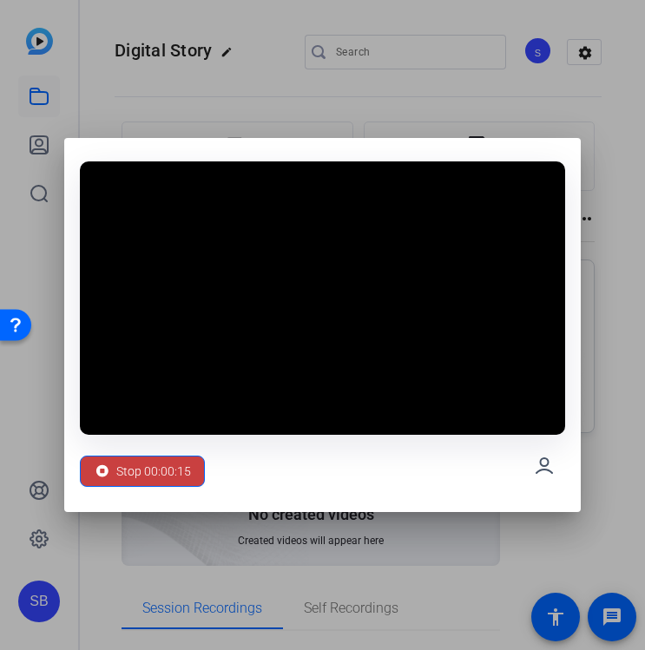
click at [152, 476] on span "Stop 00:00:15" at bounding box center [153, 471] width 75 height 33
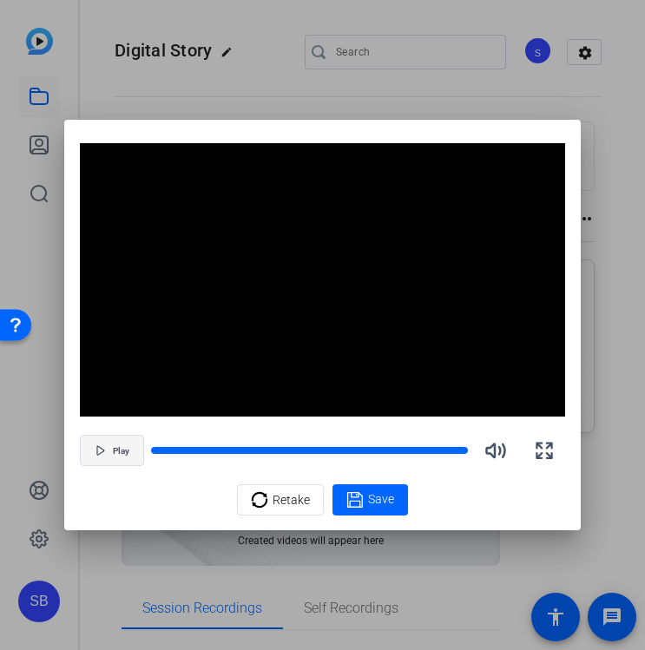
click at [122, 456] on span "Play" at bounding box center [121, 451] width 17 height 10
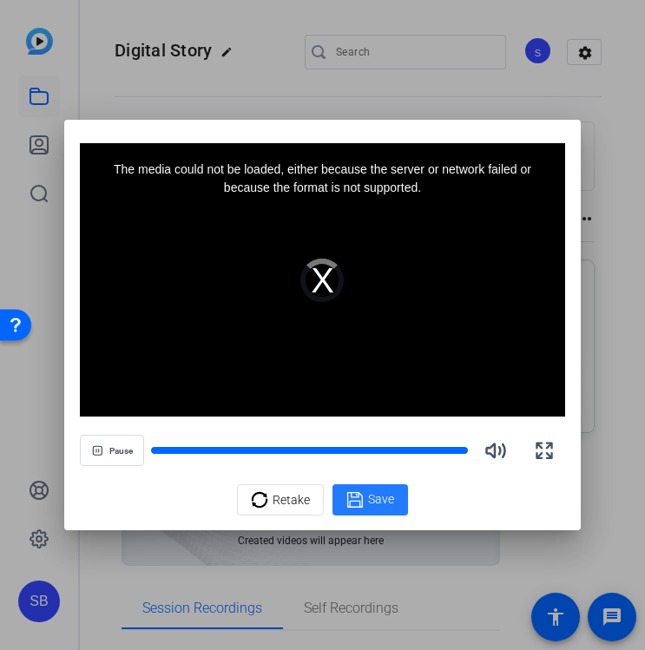
click at [373, 497] on span "Save" at bounding box center [381, 500] width 26 height 18
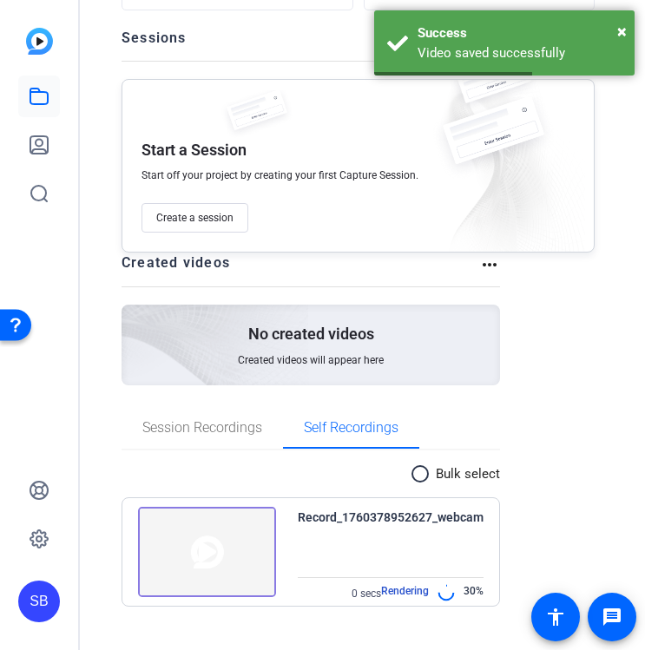
scroll to position [181, 0]
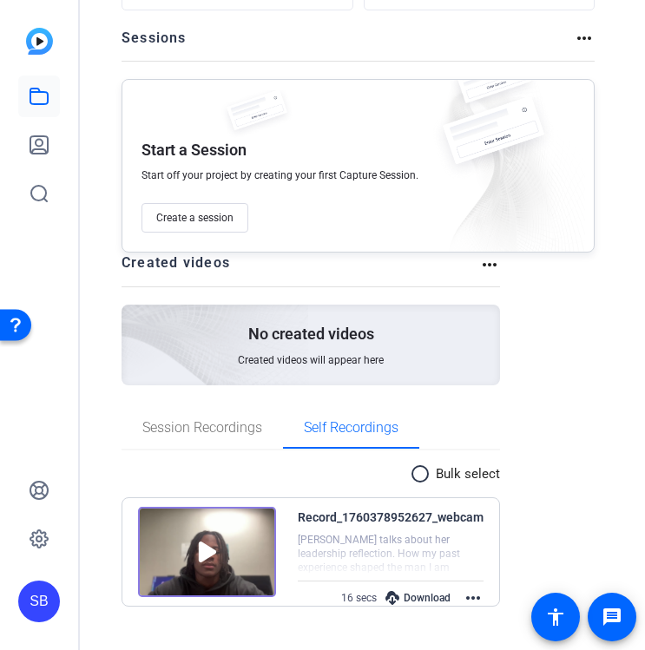
click at [206, 546] on img at bounding box center [207, 552] width 138 height 90
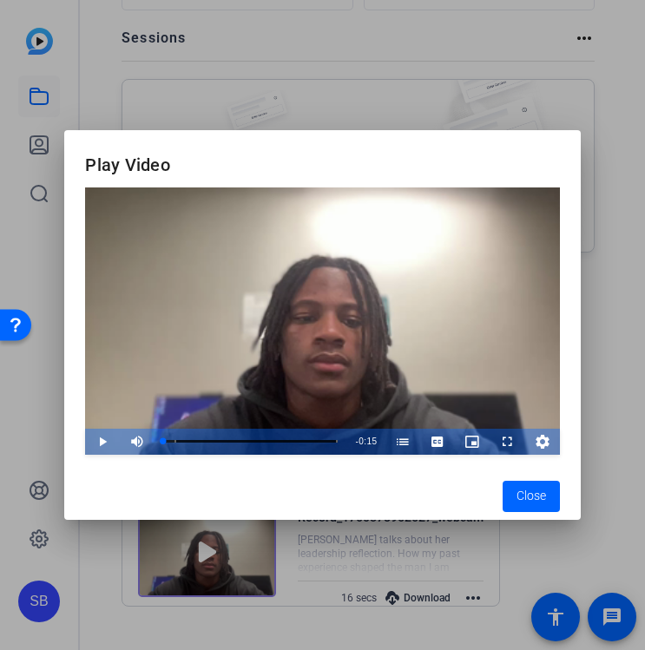
click at [85, 439] on span "Video Player" at bounding box center [85, 442] width 0 height 26
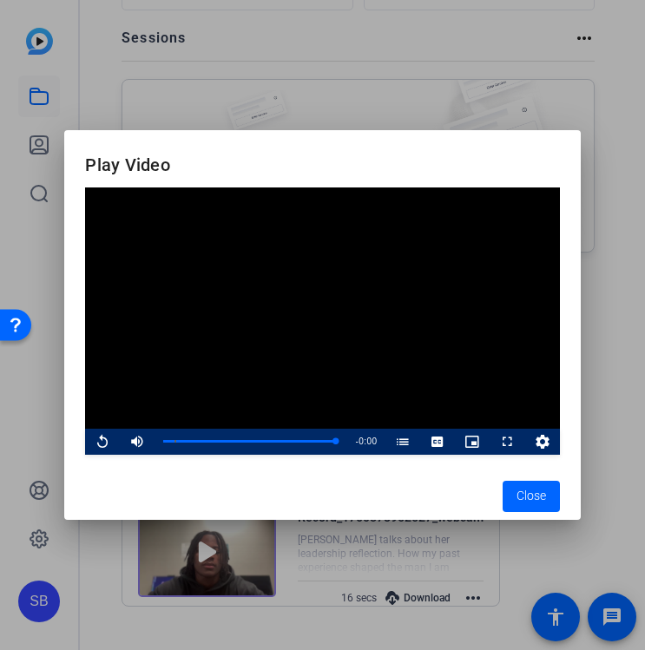
click at [85, 436] on span "Video Player" at bounding box center [85, 442] width 0 height 26
click at [533, 498] on span "Close" at bounding box center [532, 496] width 30 height 18
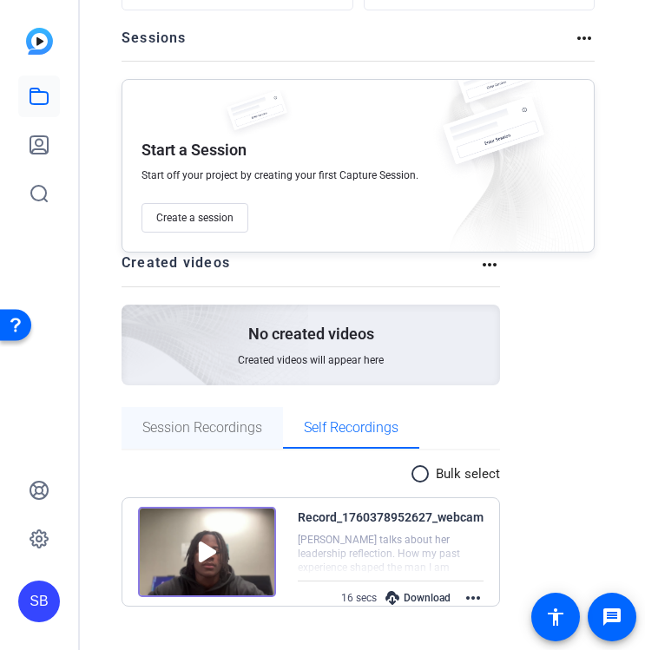
scroll to position [0, 0]
click at [33, 43] on img at bounding box center [39, 41] width 27 height 27
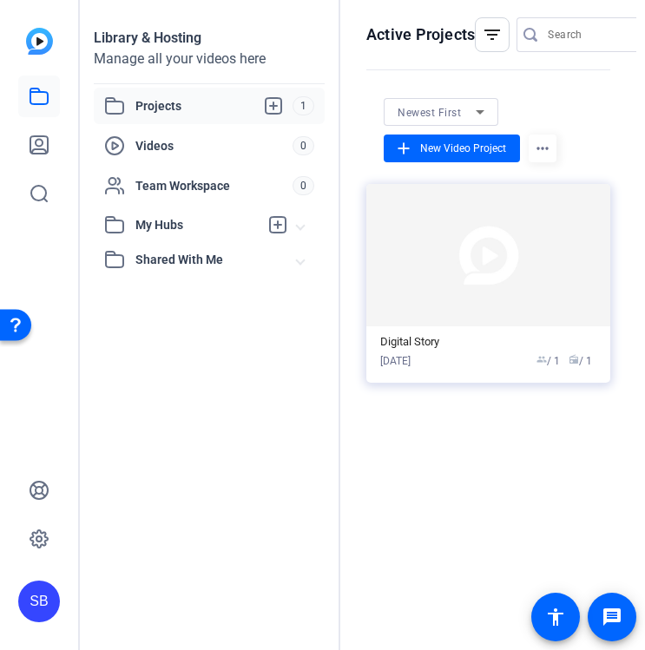
click at [427, 470] on div "Active Projects filter_list Newest First add New Video Project more_horiz Digit…" at bounding box center [488, 325] width 296 height 650
click at [170, 147] on span "Videos" at bounding box center [213, 145] width 157 height 17
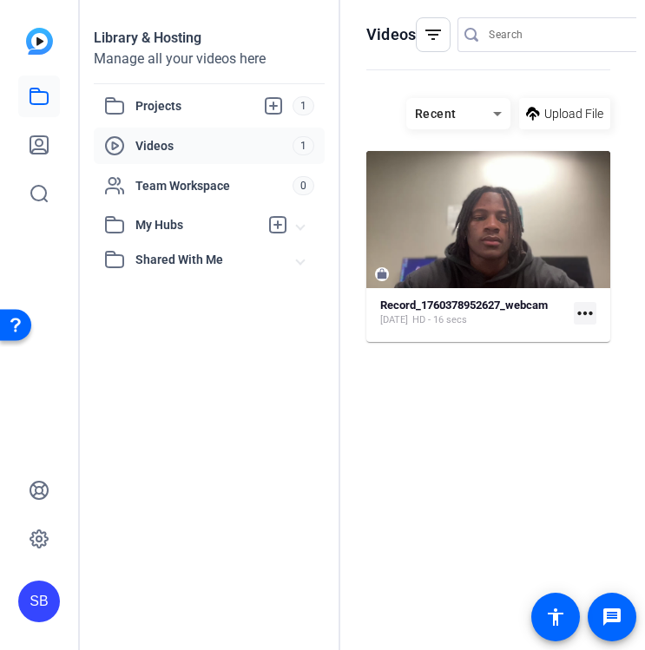
click at [498, 469] on hosting-listing "Recent Upload File Record_1760378952627_webcam [DATE] HD - 16 secs more_horiz" at bounding box center [488, 356] width 244 height 535
click at [19, 36] on div at bounding box center [39, 121] width 42 height 187
click at [32, 38] on img at bounding box center [39, 41] width 27 height 27
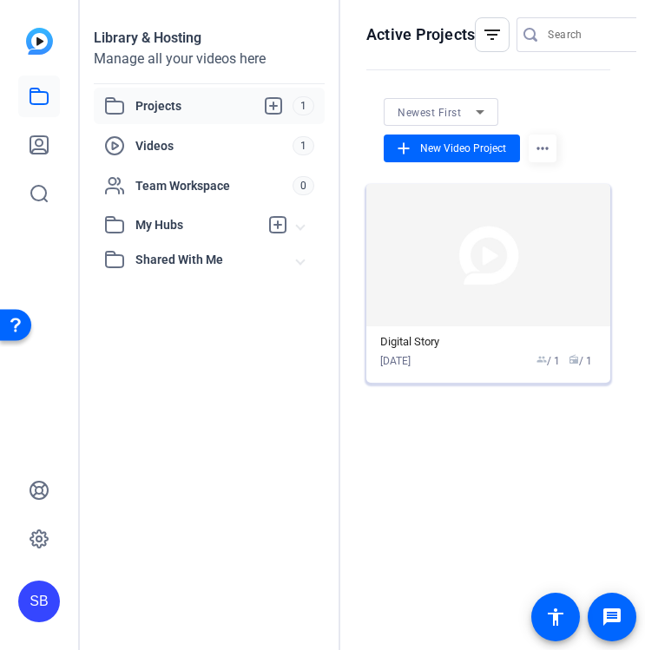
click at [471, 284] on img at bounding box center [488, 255] width 244 height 142
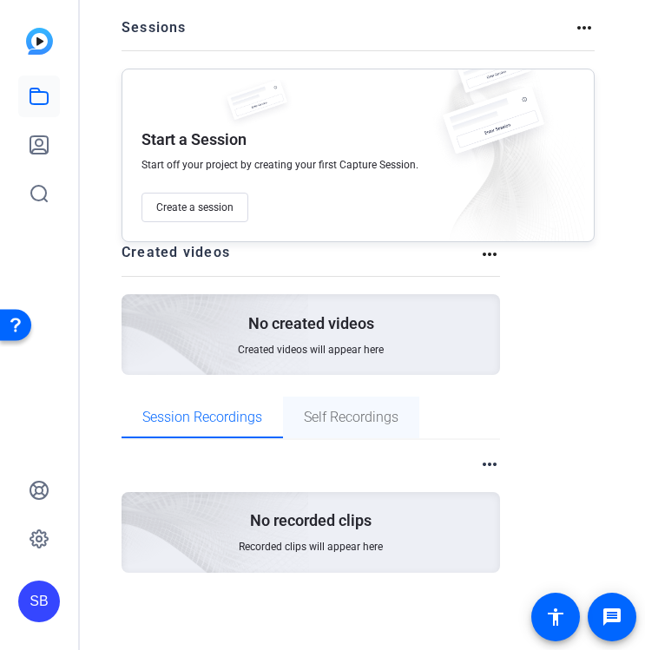
click at [340, 424] on span "Self Recordings" at bounding box center [351, 418] width 95 height 14
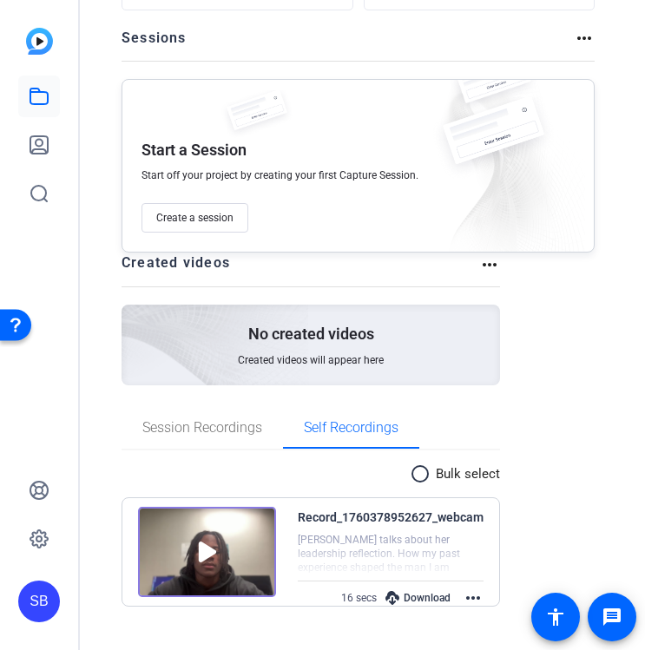
click at [315, 351] on div "No created videos Created videos will appear here" at bounding box center [311, 345] width 379 height 81
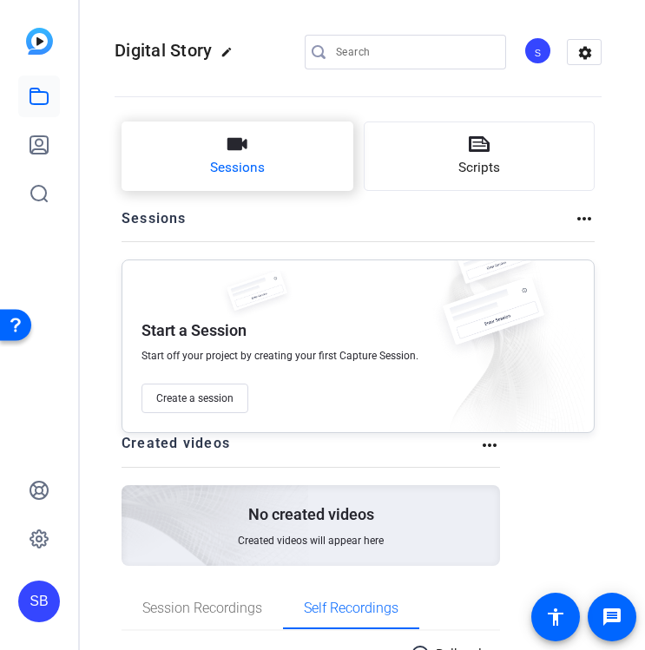
click at [296, 171] on button "Sessions" at bounding box center [238, 156] width 232 height 69
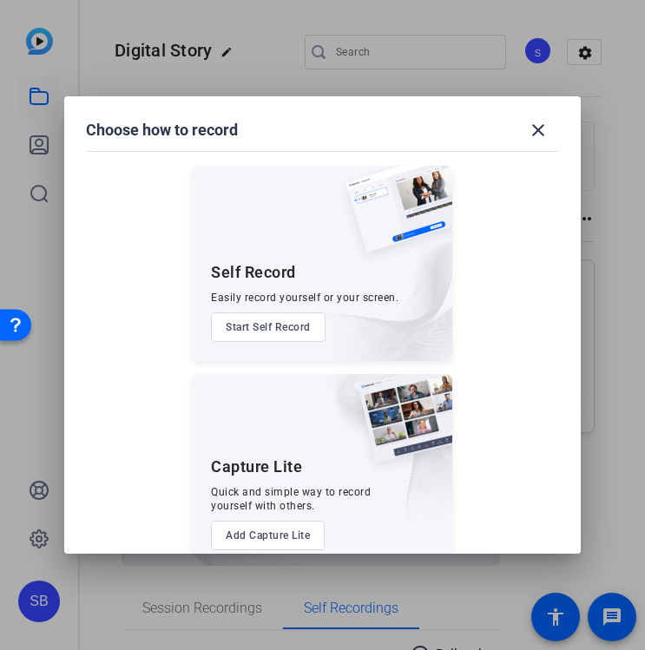
click at [256, 327] on button "Start Self Record" at bounding box center [268, 328] width 115 height 30
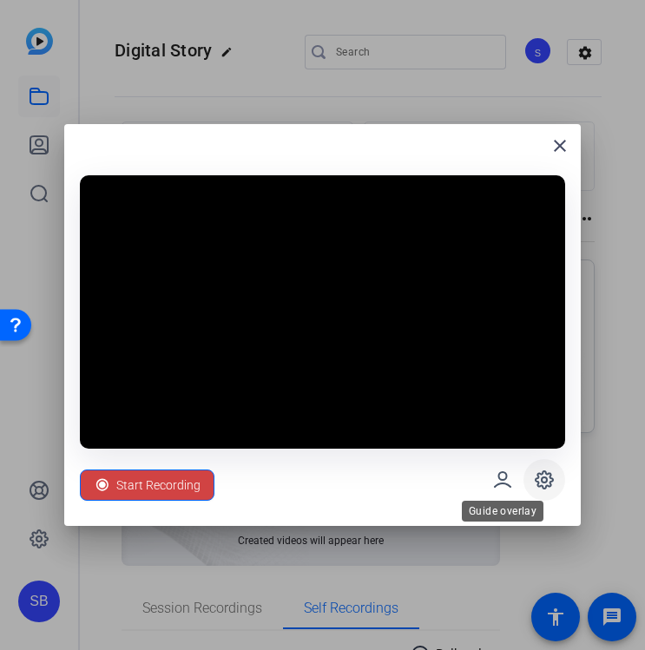
click at [544, 472] on icon at bounding box center [544, 480] width 21 height 21
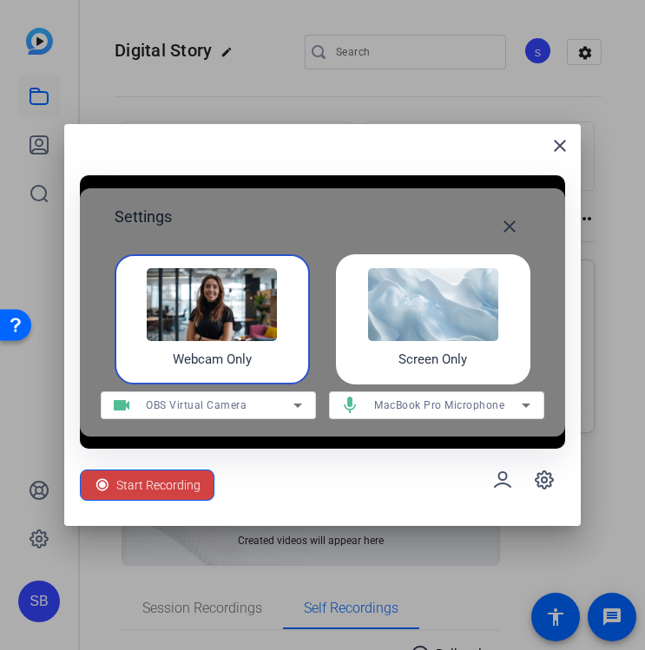
click at [234, 399] on span "OBS Virtual Camera" at bounding box center [196, 405] width 101 height 12
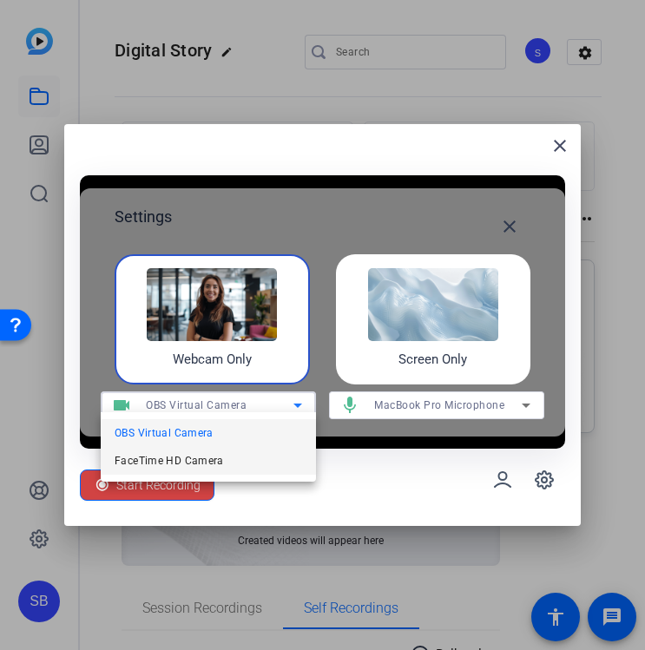
click at [214, 459] on span "FaceTime HD Camera" at bounding box center [169, 461] width 109 height 21
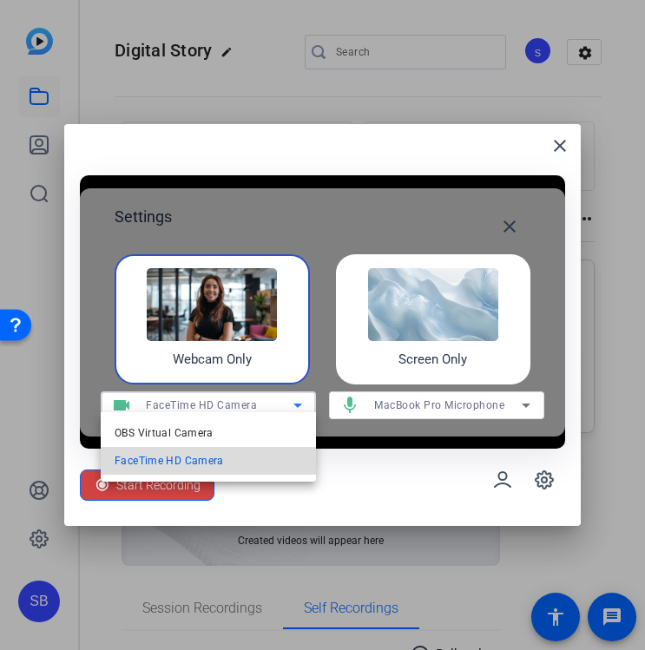
click at [230, 326] on img at bounding box center [212, 304] width 130 height 73
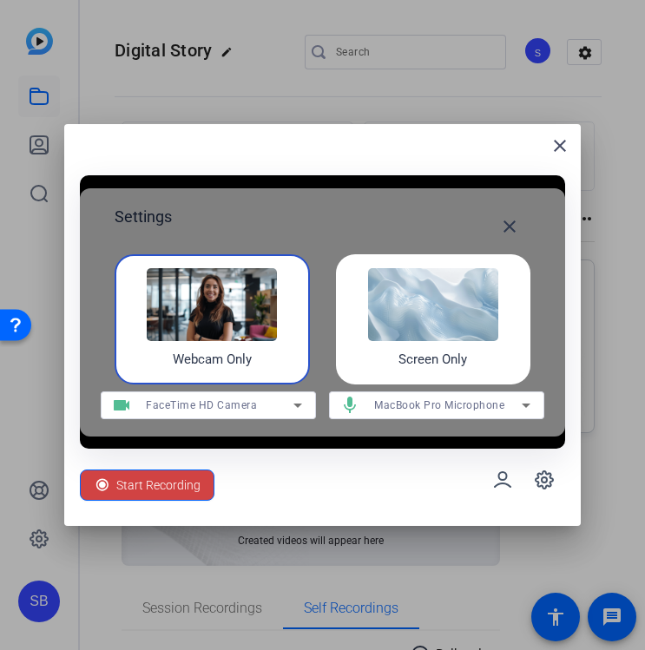
click at [364, 507] on div "close Settings close Webcam Only Screen Only videocam FaceTime HD Camera mic Ma…" at bounding box center [322, 325] width 516 height 403
click at [504, 220] on mat-icon "close" at bounding box center [509, 226] width 21 height 21
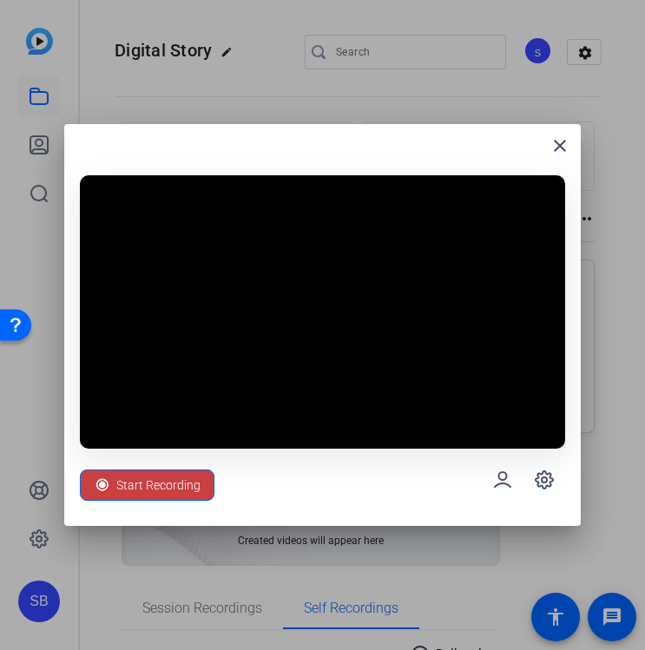
click at [135, 476] on span "Start Recording" at bounding box center [158, 485] width 84 height 33
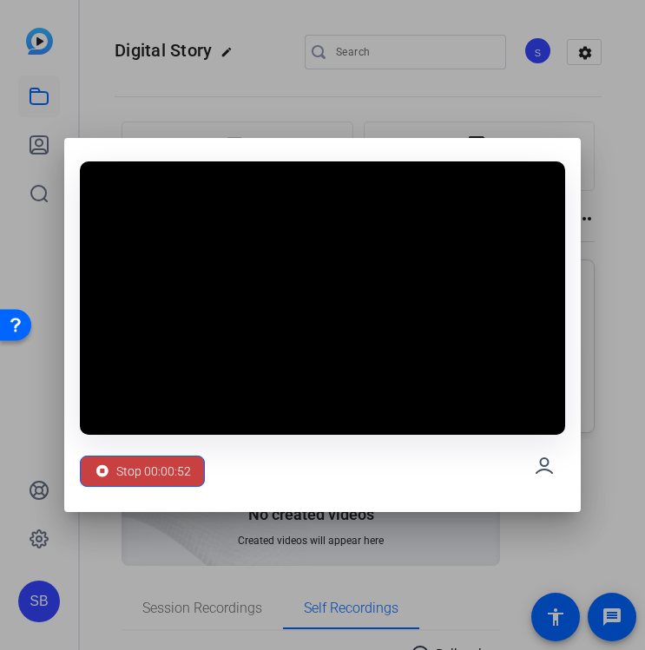
click at [152, 466] on span "Stop 00:00:52" at bounding box center [153, 471] width 75 height 33
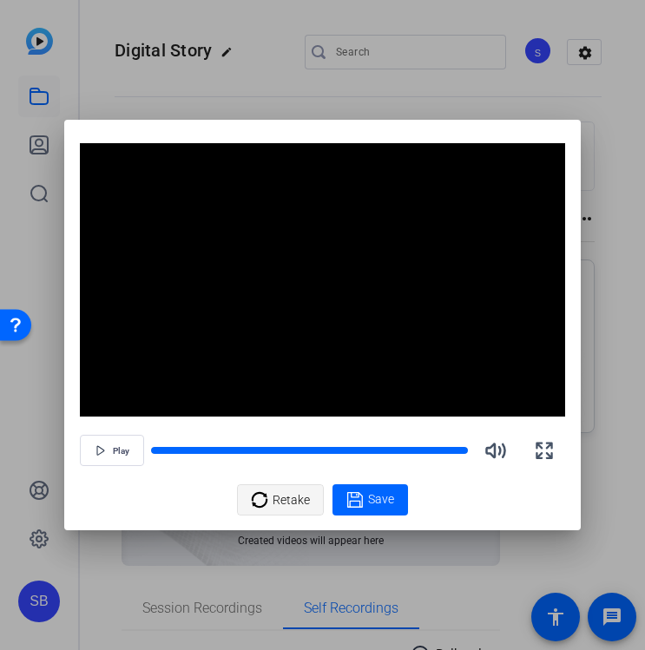
click at [284, 504] on span "Retake" at bounding box center [291, 500] width 37 height 33
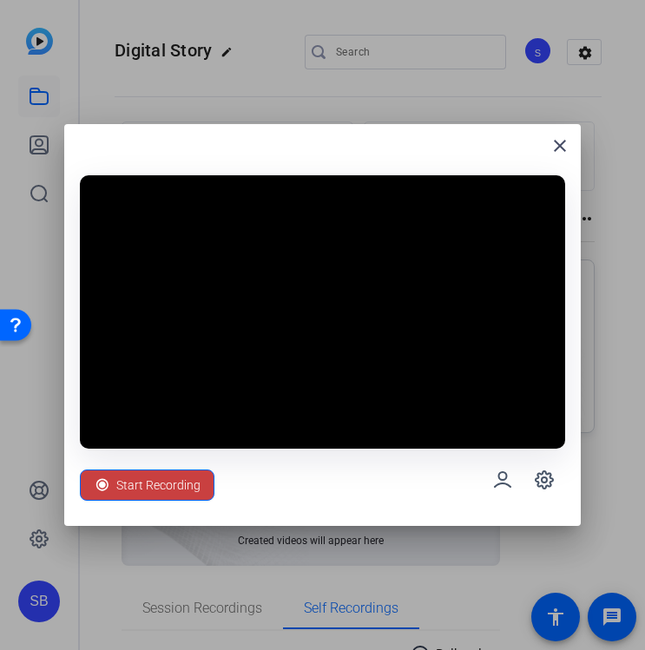
click at [133, 476] on span "Start Recording" at bounding box center [158, 485] width 84 height 33
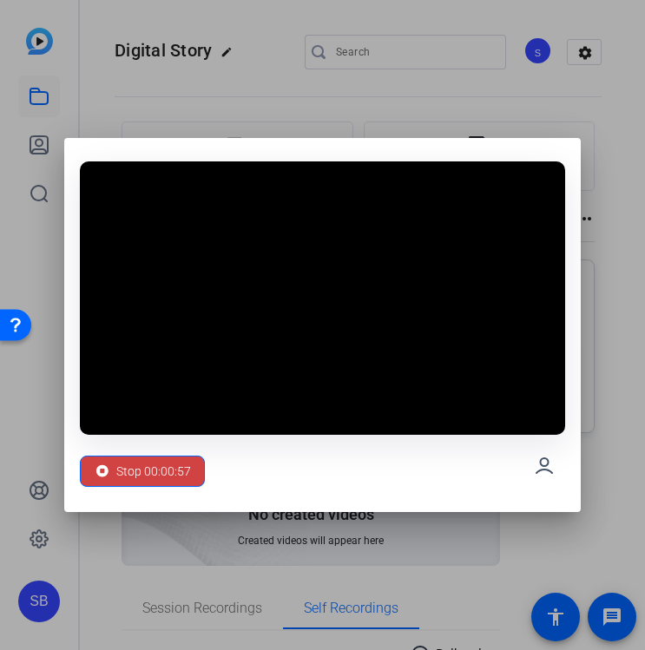
click at [176, 102] on div at bounding box center [322, 325] width 645 height 650
click at [133, 456] on span "Stop 00:00:58" at bounding box center [153, 471] width 75 height 33
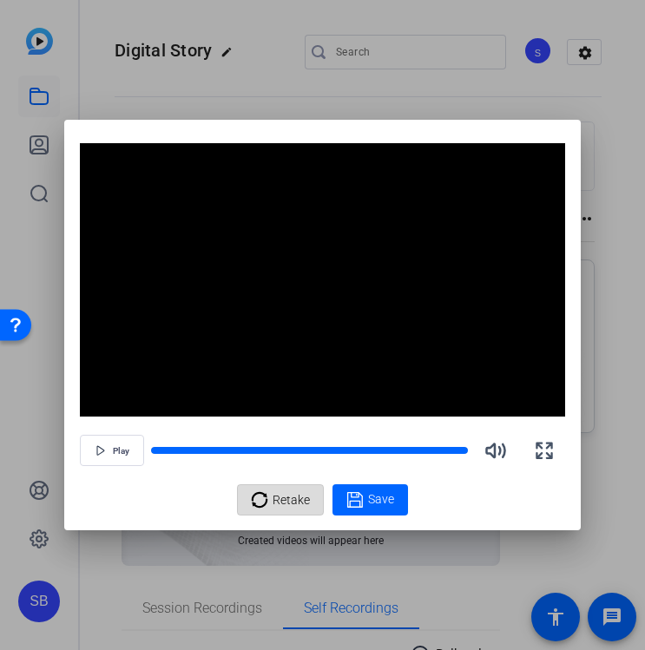
click at [289, 501] on span "Retake" at bounding box center [291, 500] width 37 height 33
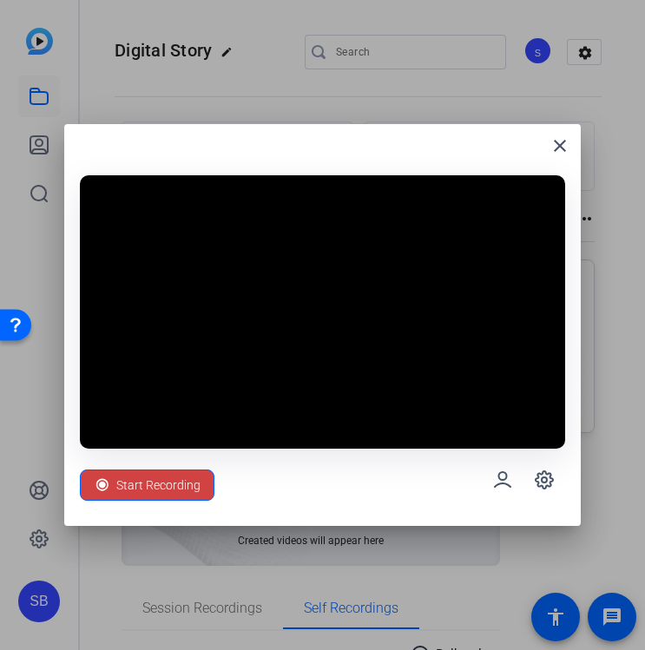
click at [243, 88] on div at bounding box center [322, 325] width 645 height 650
click at [129, 52] on div at bounding box center [322, 325] width 645 height 650
click at [562, 142] on mat-icon "close" at bounding box center [560, 145] width 21 height 21
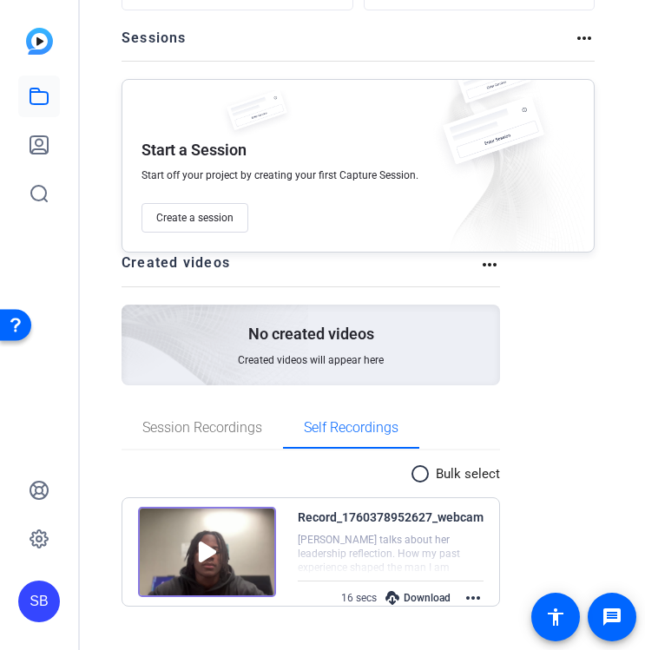
scroll to position [181, 0]
click at [418, 478] on mat-icon "radio_button_unchecked" at bounding box center [423, 474] width 26 height 21
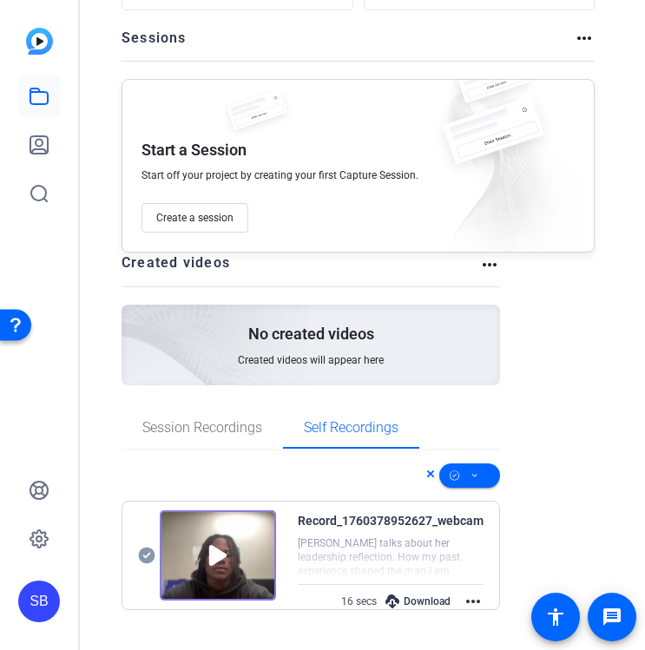
click at [429, 474] on icon at bounding box center [430, 474] width 9 height 21
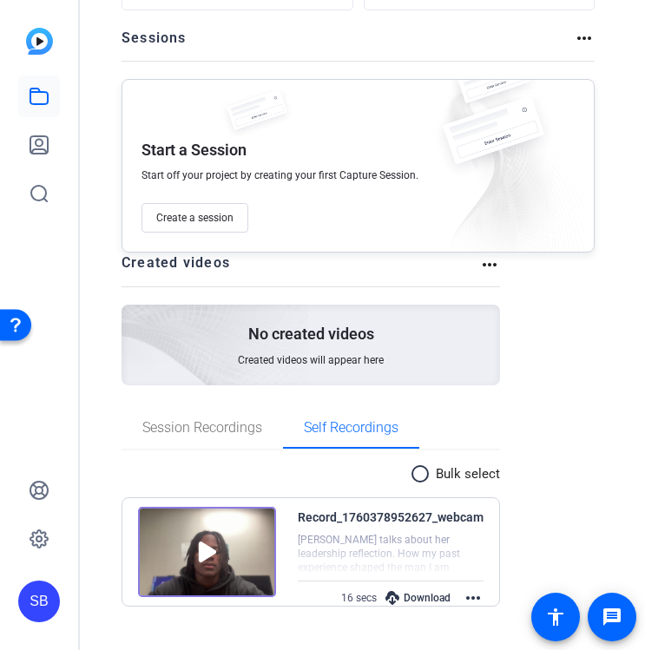
scroll to position [0, 0]
